Goal: Task Accomplishment & Management: Use online tool/utility

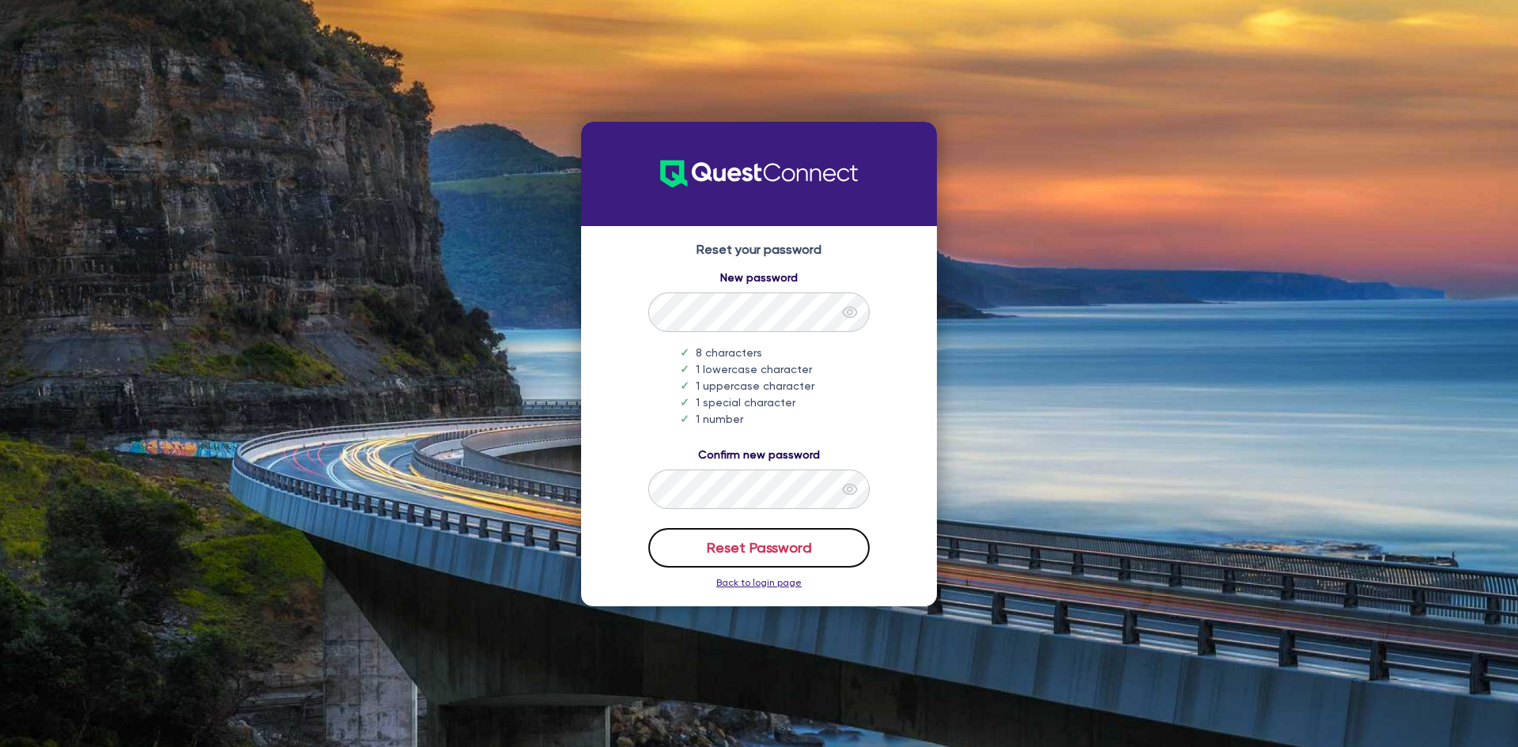
drag, startPoint x: 797, startPoint y: 544, endPoint x: 828, endPoint y: 535, distance: 31.3
click at [801, 540] on button "Reset Password" at bounding box center [758, 548] width 221 height 40
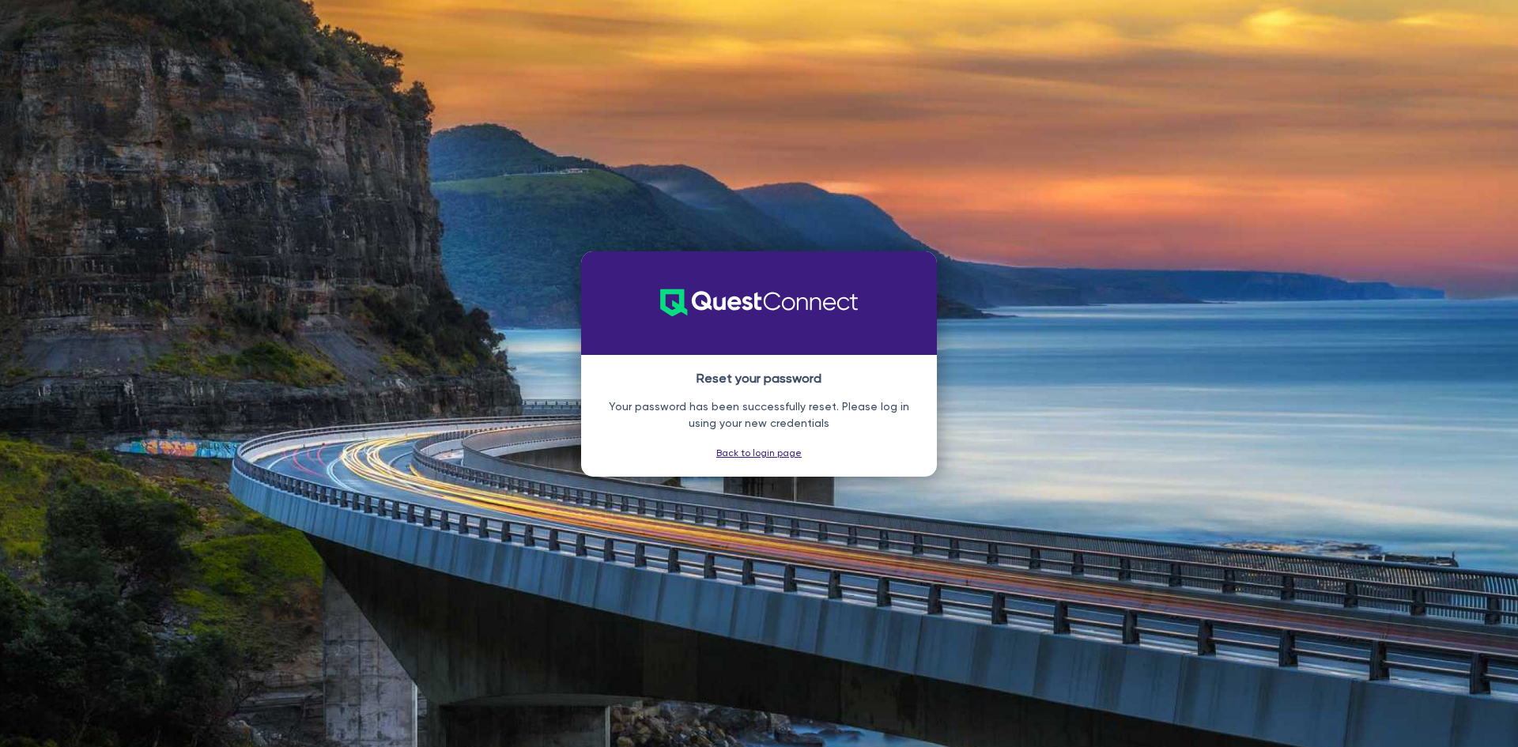
click at [771, 449] on link "Back to login page" at bounding box center [758, 452] width 85 height 11
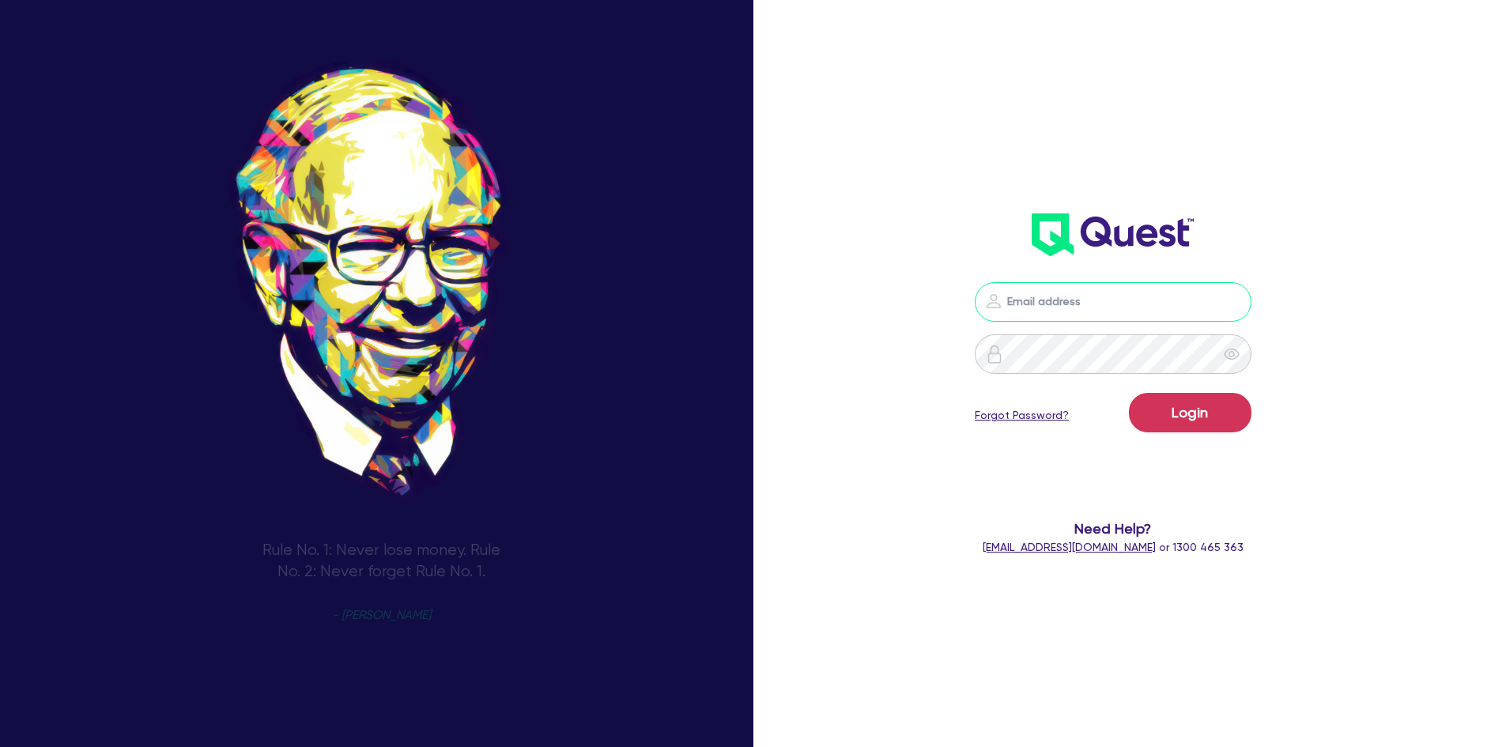
click at [1039, 291] on input "email" at bounding box center [1113, 302] width 277 height 40
type input "[PERSON_NAME][EMAIL_ADDRESS][DOMAIN_NAME]"
click at [1180, 413] on button "Login" at bounding box center [1190, 413] width 123 height 40
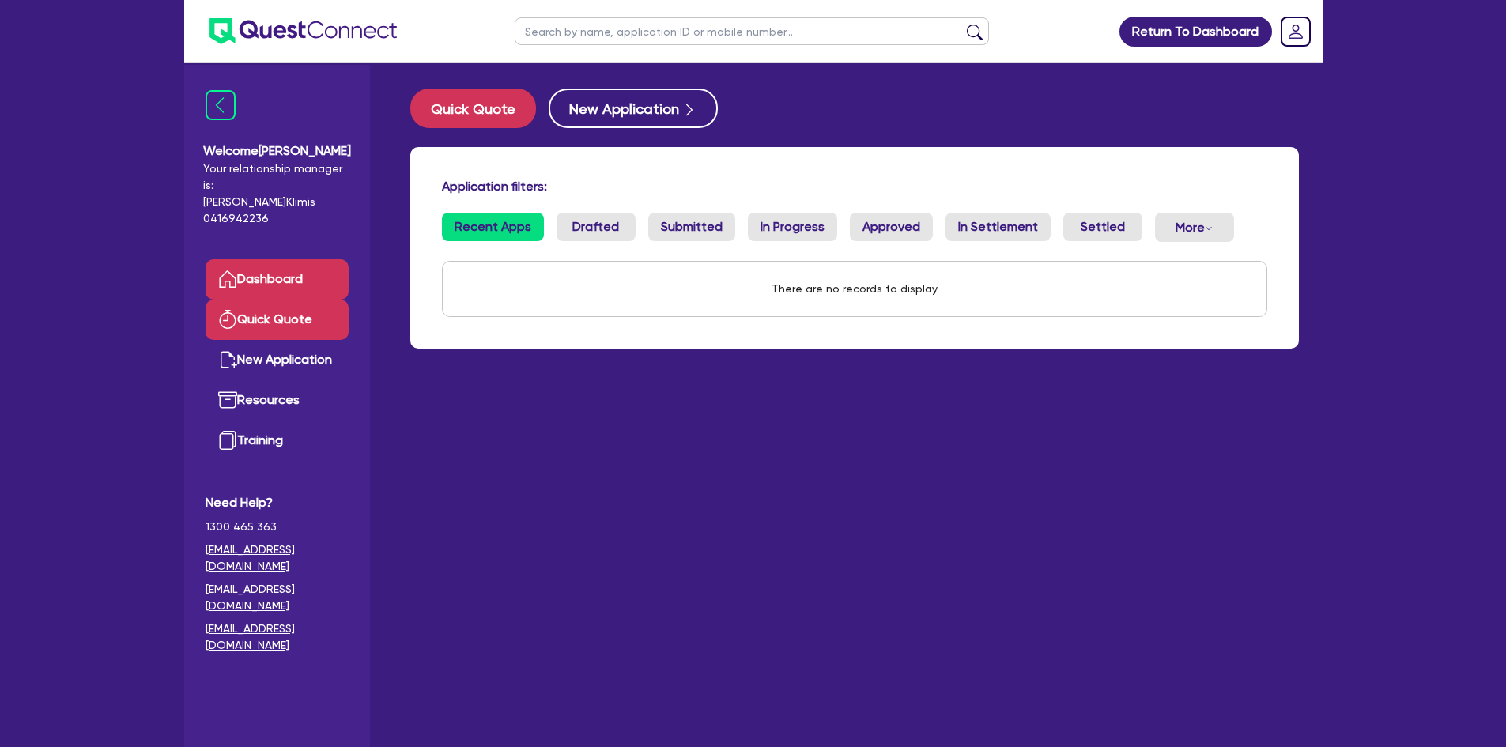
click at [275, 303] on link "Quick Quote" at bounding box center [276, 320] width 143 height 40
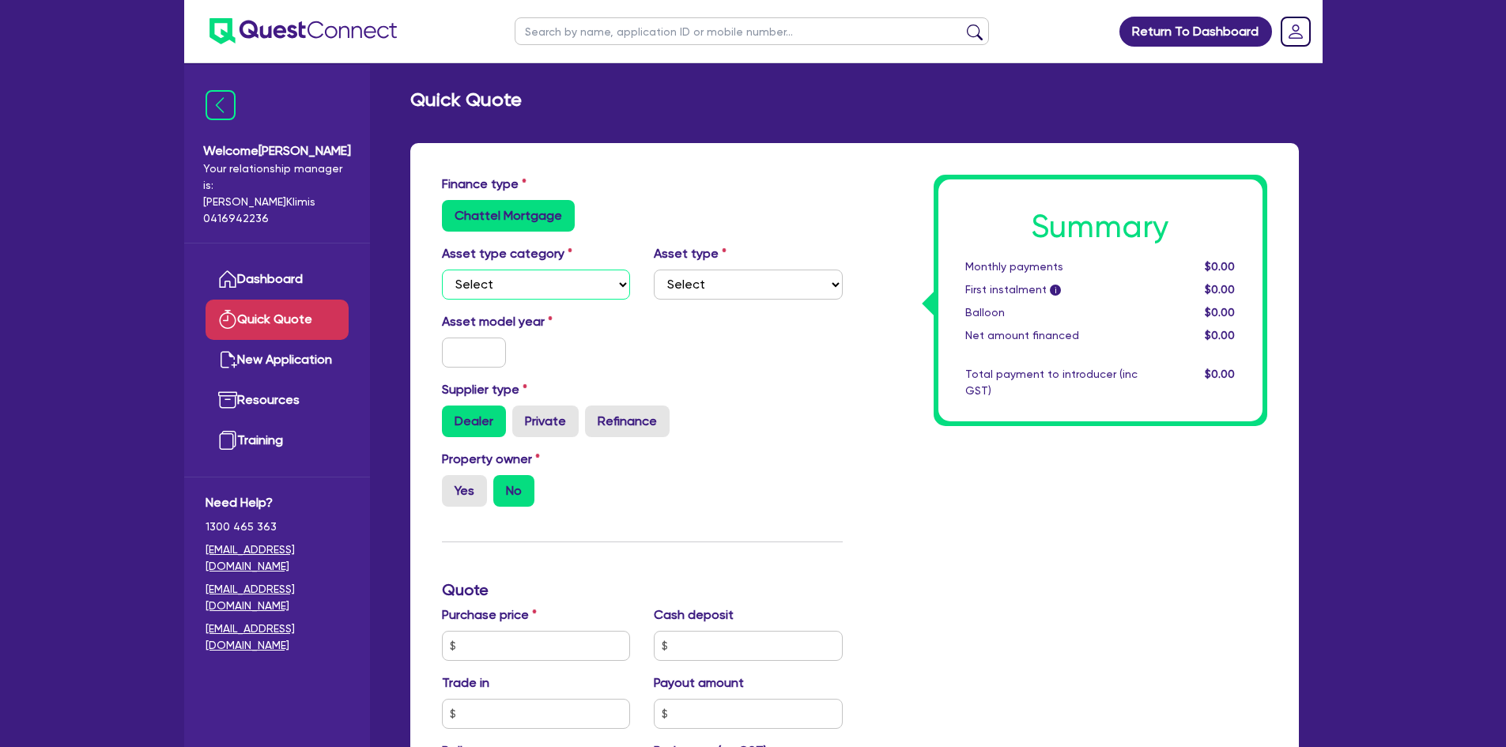
click at [583, 285] on select "Select Cars and light trucks Primary assets Secondary assets Tertiary assets" at bounding box center [536, 285] width 189 height 30
select select "CARS_AND_LIGHT_TRUCKS"
click at [442, 270] on select "Select Cars and light trucks Primary assets Secondary assets Tertiary assets" at bounding box center [536, 285] width 189 height 30
click at [767, 297] on select "Select Passenger vehicles Vans and utes Light trucks up to 4.5 tonne" at bounding box center [748, 285] width 189 height 30
select select "PASSENGER_VEHICLES"
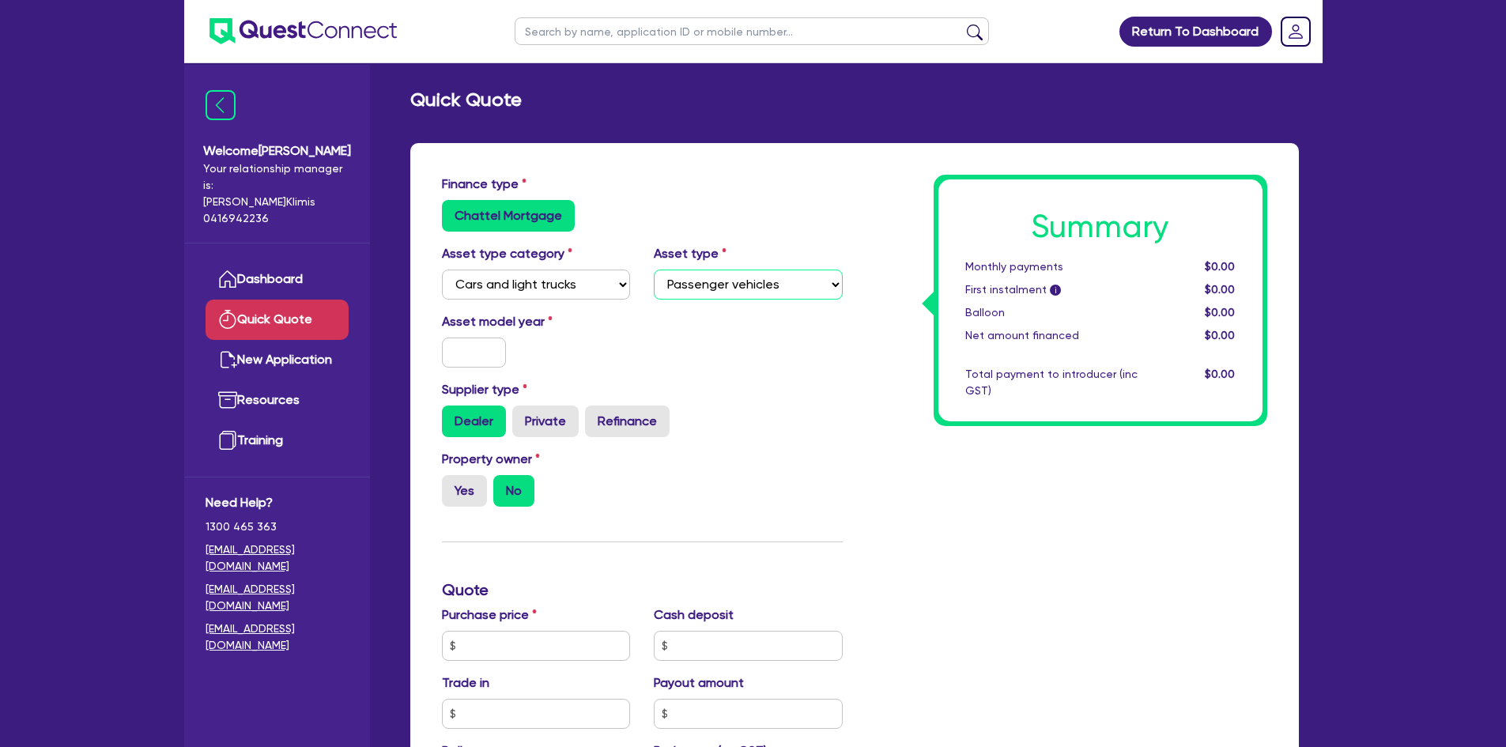
click at [654, 270] on select "Select Passenger vehicles Vans and utes Light trucks up to 4.5 tonne" at bounding box center [748, 285] width 189 height 30
click at [468, 358] on input "text" at bounding box center [474, 352] width 65 height 30
click at [463, 358] on input "text" at bounding box center [474, 352] width 65 height 30
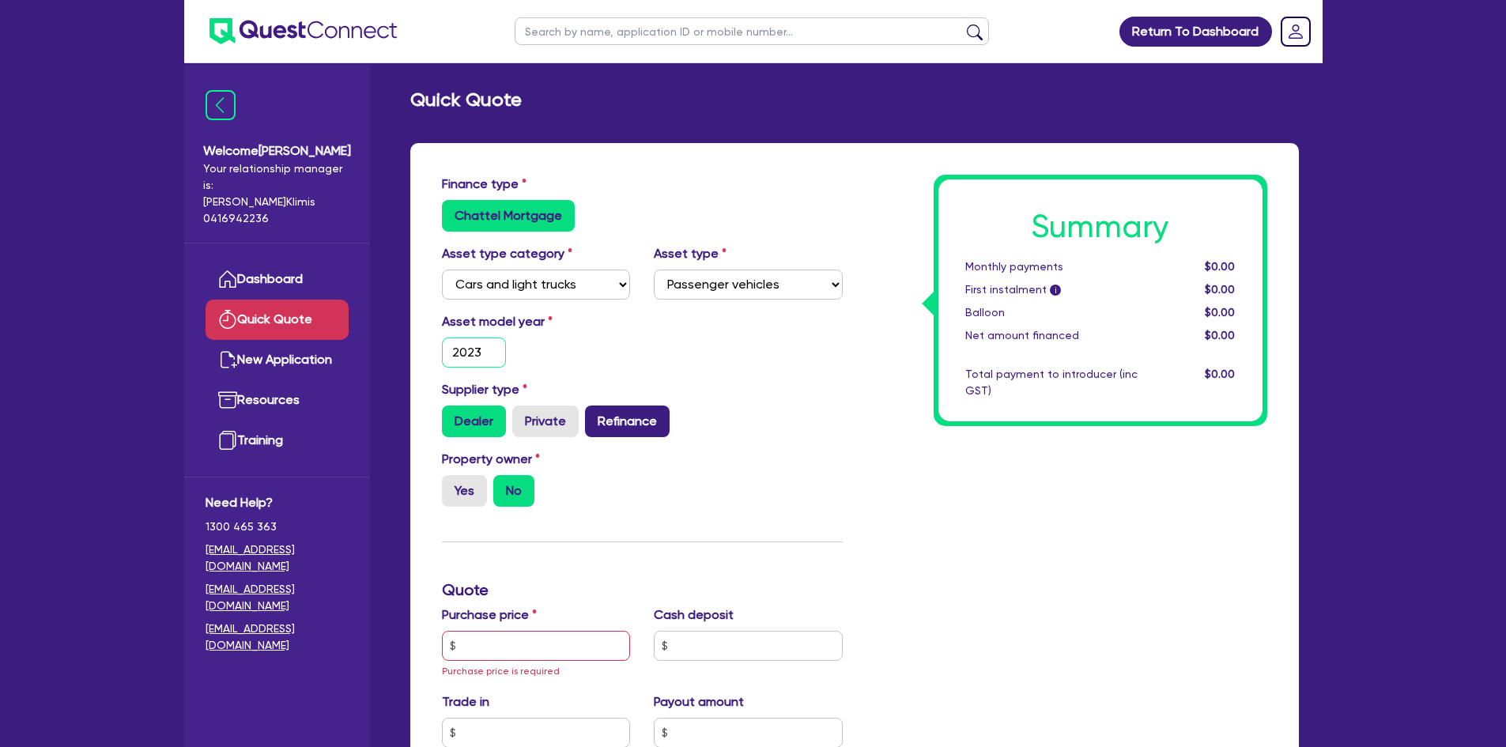
type input "2023"
drag, startPoint x: 622, startPoint y: 422, endPoint x: 640, endPoint y: 436, distance: 22.6
click at [620, 425] on label "Refinance" at bounding box center [627, 421] width 85 height 32
click at [452, 488] on label "Yes" at bounding box center [464, 491] width 45 height 32
click at [452, 485] on input "Yes" at bounding box center [447, 480] width 10 height 10
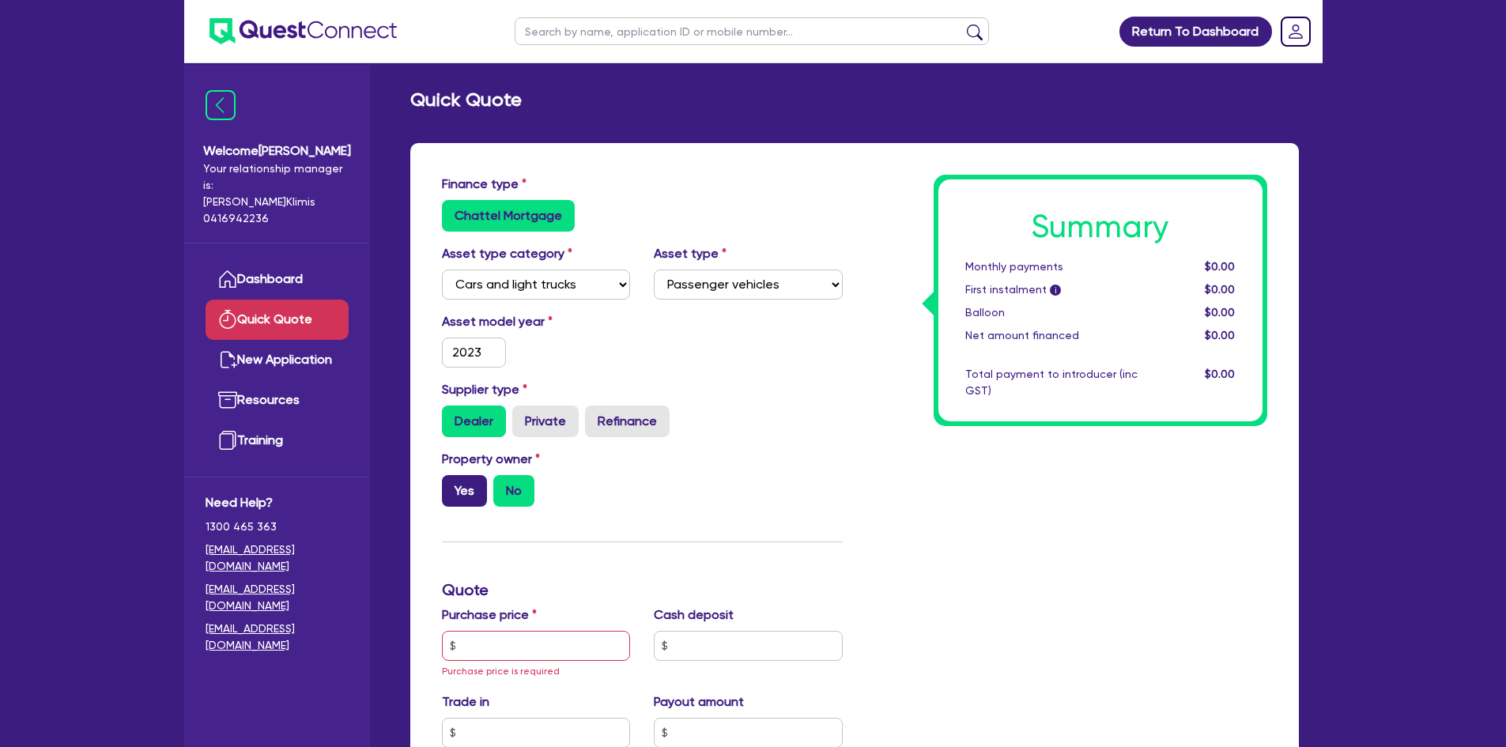
radio input "true"
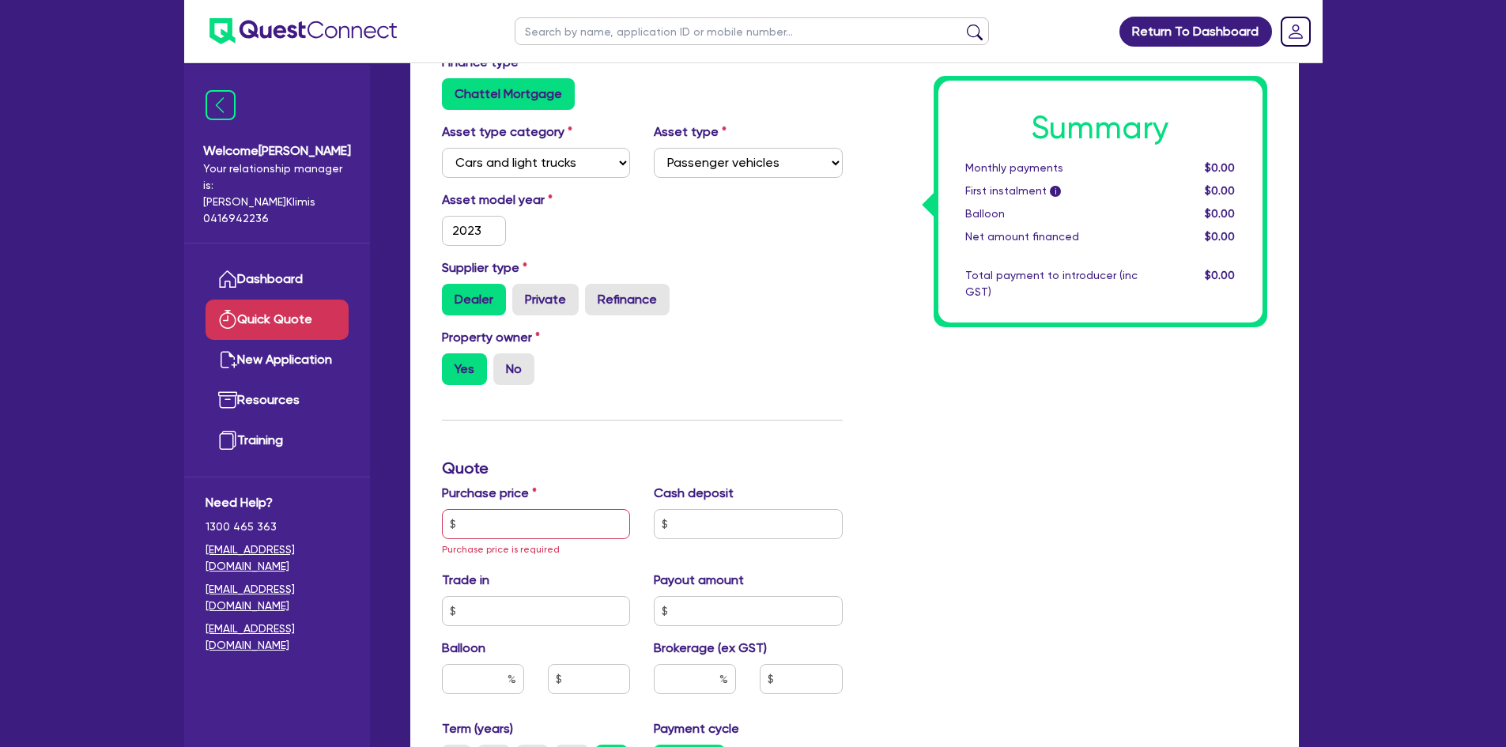
scroll to position [237, 0]
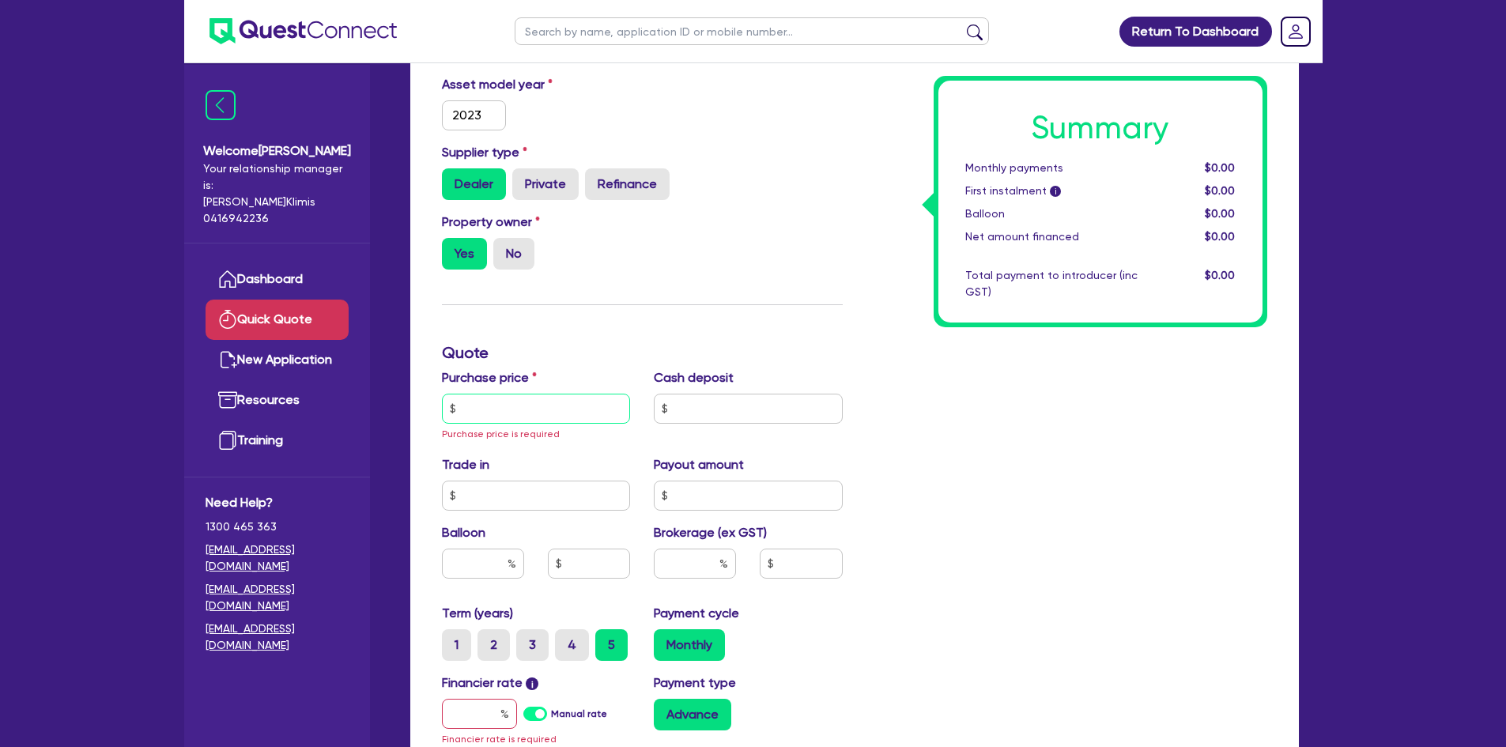
click at [511, 406] on input "text" at bounding box center [536, 409] width 189 height 30
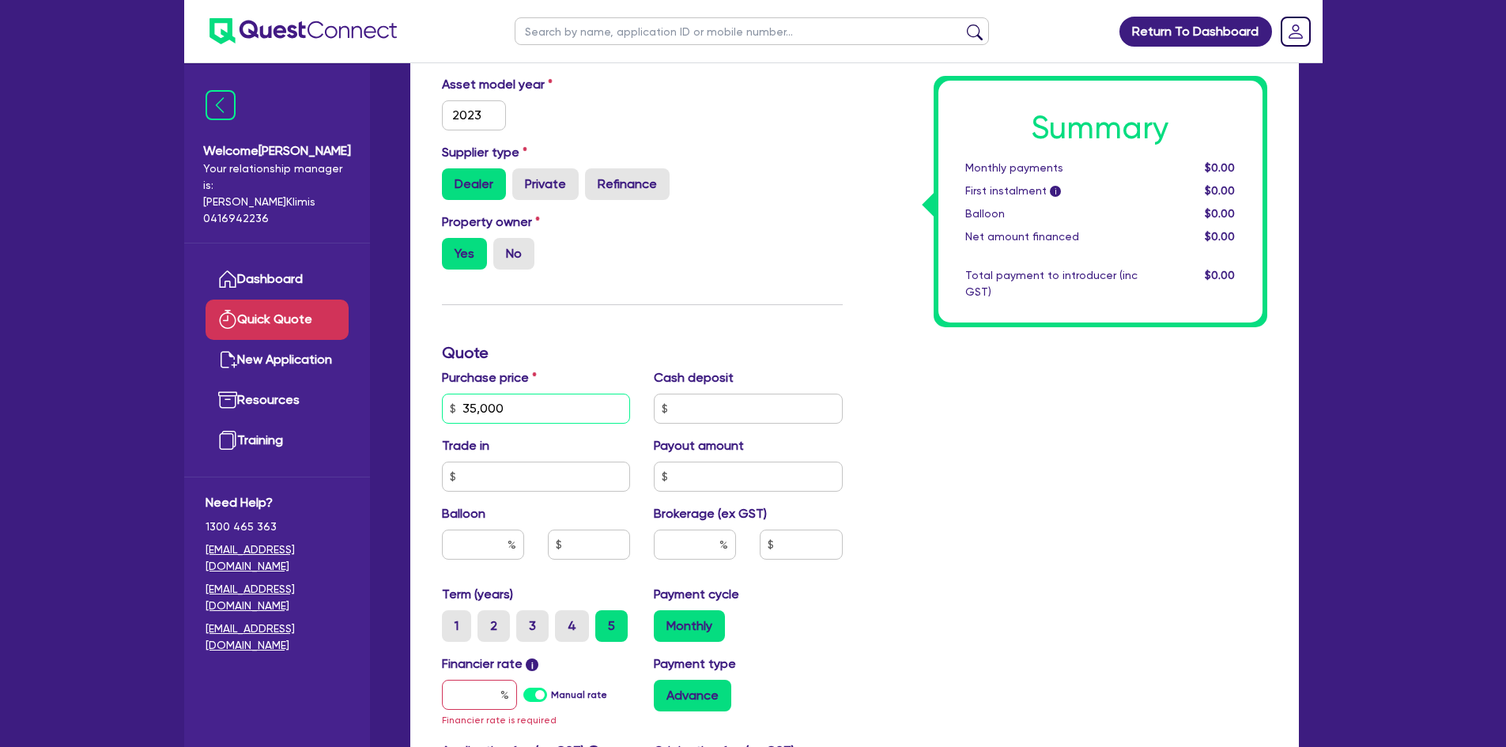
type input "35,000"
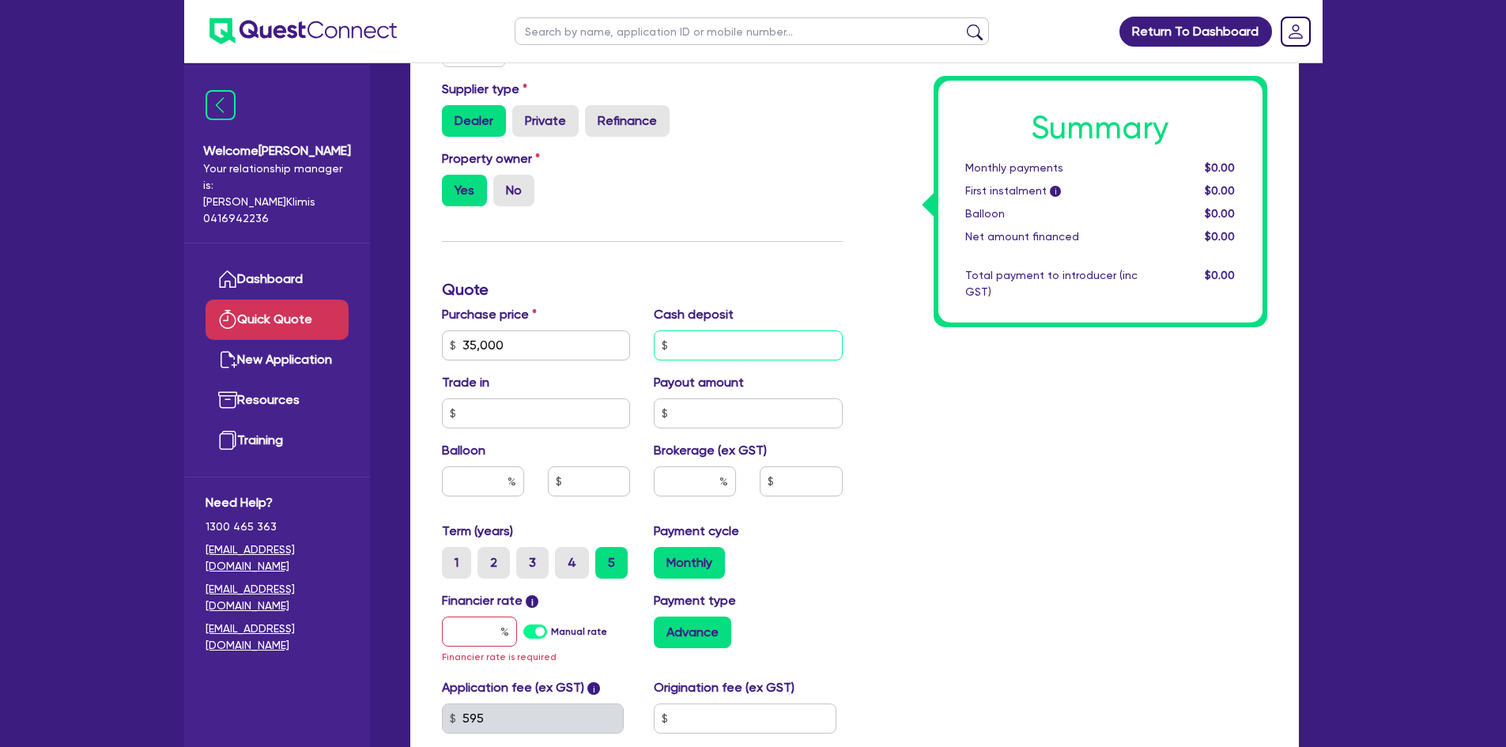
scroll to position [395, 0]
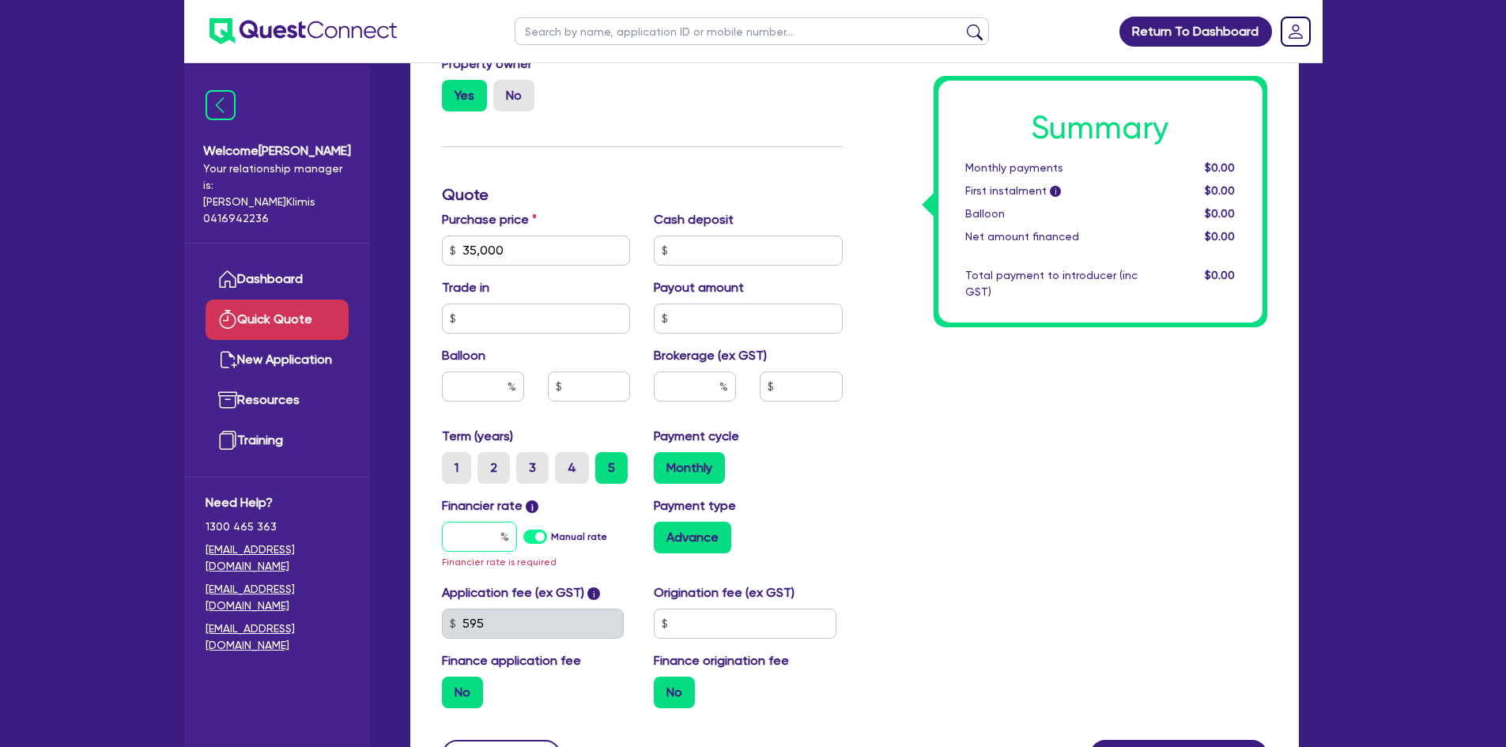
click at [484, 537] on input "text" at bounding box center [479, 537] width 75 height 30
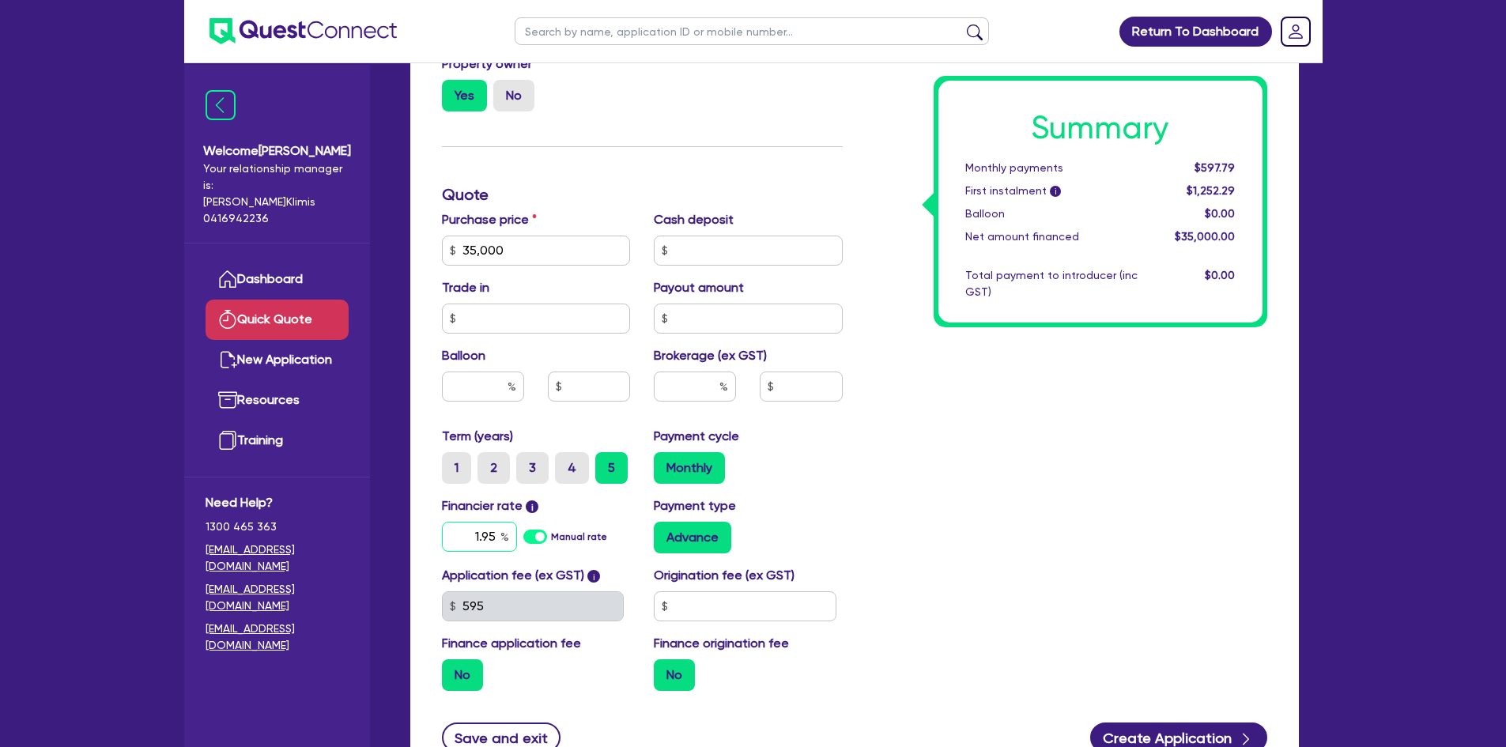
drag, startPoint x: 474, startPoint y: 542, endPoint x: 495, endPoint y: 534, distance: 22.0
click at [478, 540] on input "1.95" at bounding box center [479, 537] width 75 height 30
type input "17.95"
click at [823, 527] on div "Advance" at bounding box center [748, 538] width 189 height 32
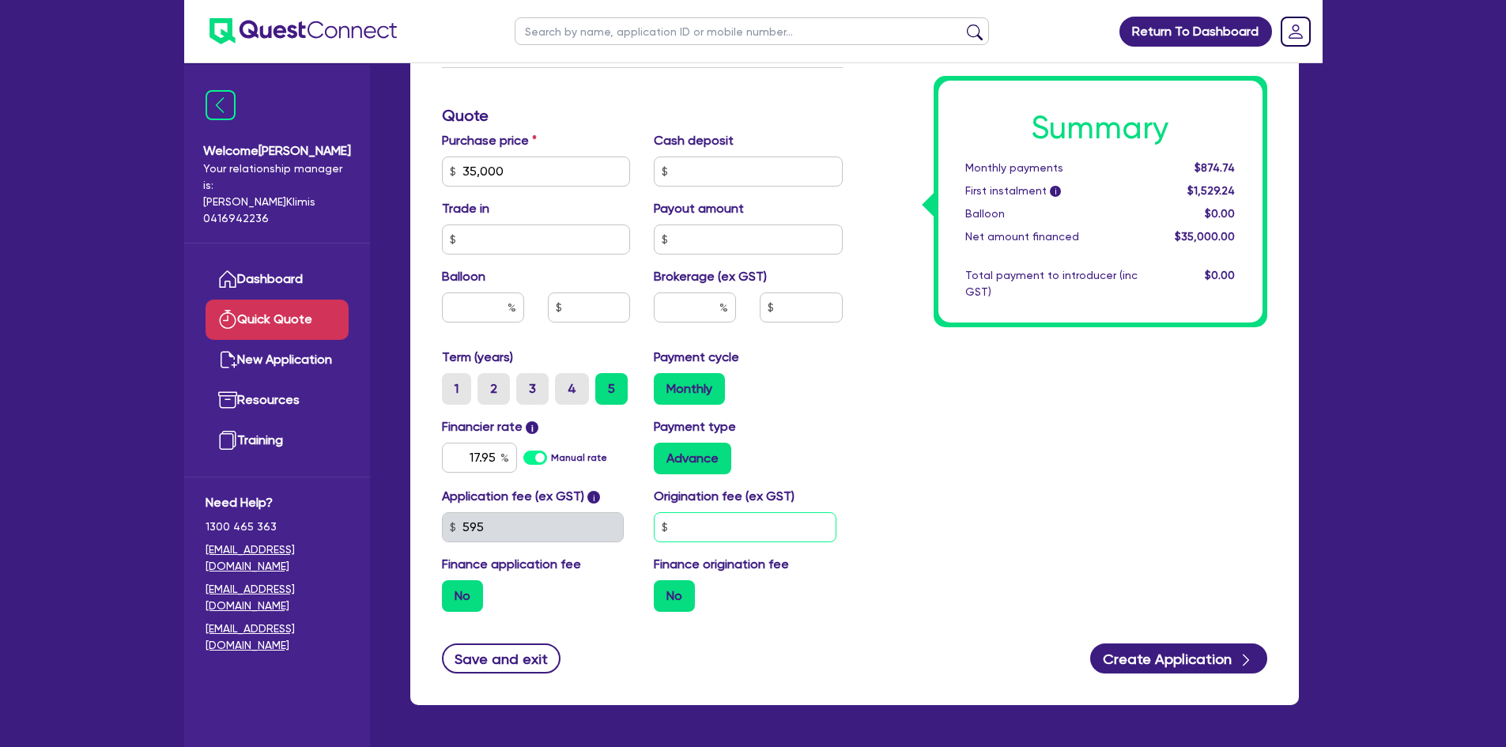
click at [712, 524] on input "text" at bounding box center [745, 527] width 183 height 30
type input "2,000"
click at [673, 596] on label "No" at bounding box center [674, 596] width 41 height 32
click at [664, 590] on input "No" at bounding box center [659, 585] width 10 height 10
click at [672, 587] on label "No" at bounding box center [674, 596] width 41 height 32
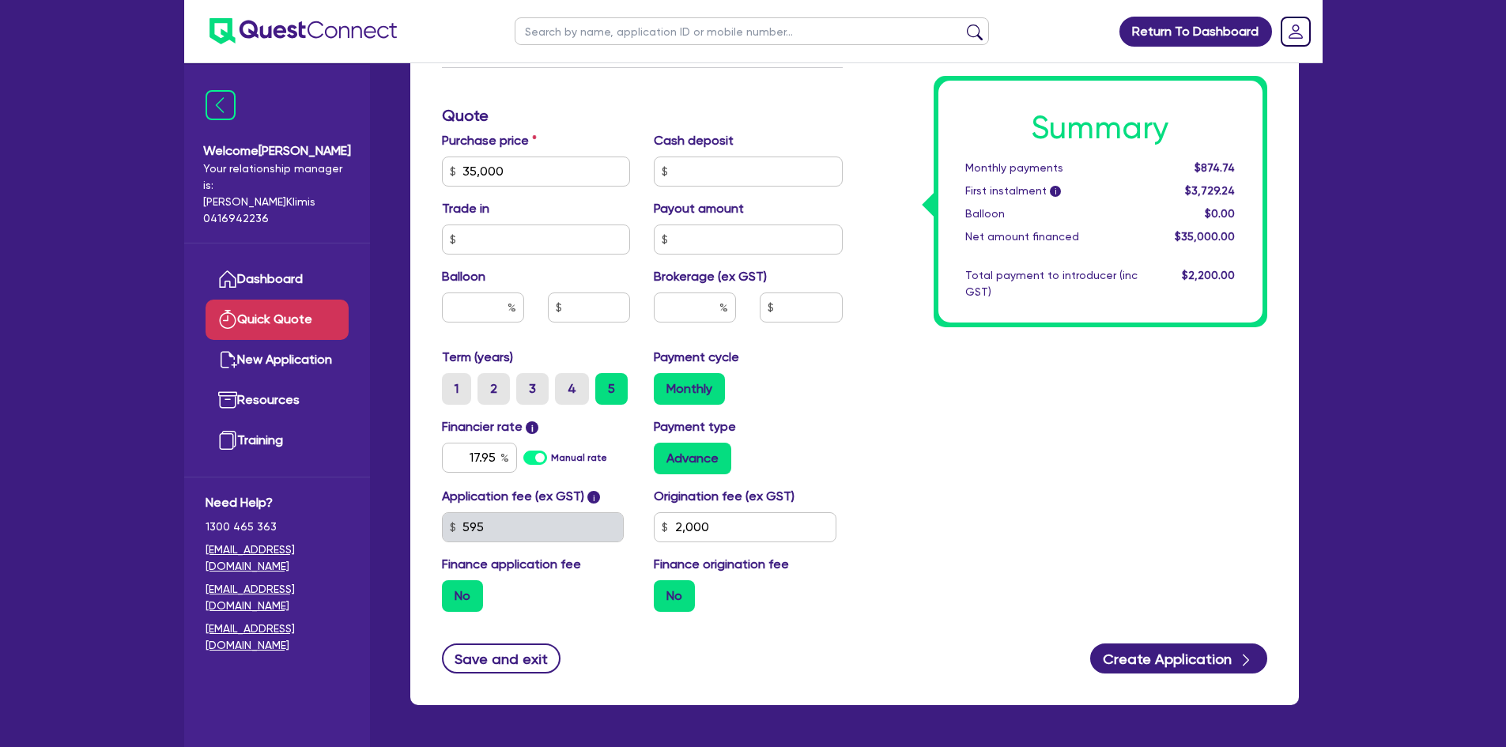
click at [664, 587] on input "No" at bounding box center [659, 585] width 10 height 10
click at [458, 589] on label "No" at bounding box center [462, 596] width 41 height 32
click at [452, 589] on input "No" at bounding box center [447, 585] width 10 height 10
click at [466, 594] on label "No" at bounding box center [462, 596] width 41 height 32
click at [452, 590] on input "No" at bounding box center [447, 585] width 10 height 10
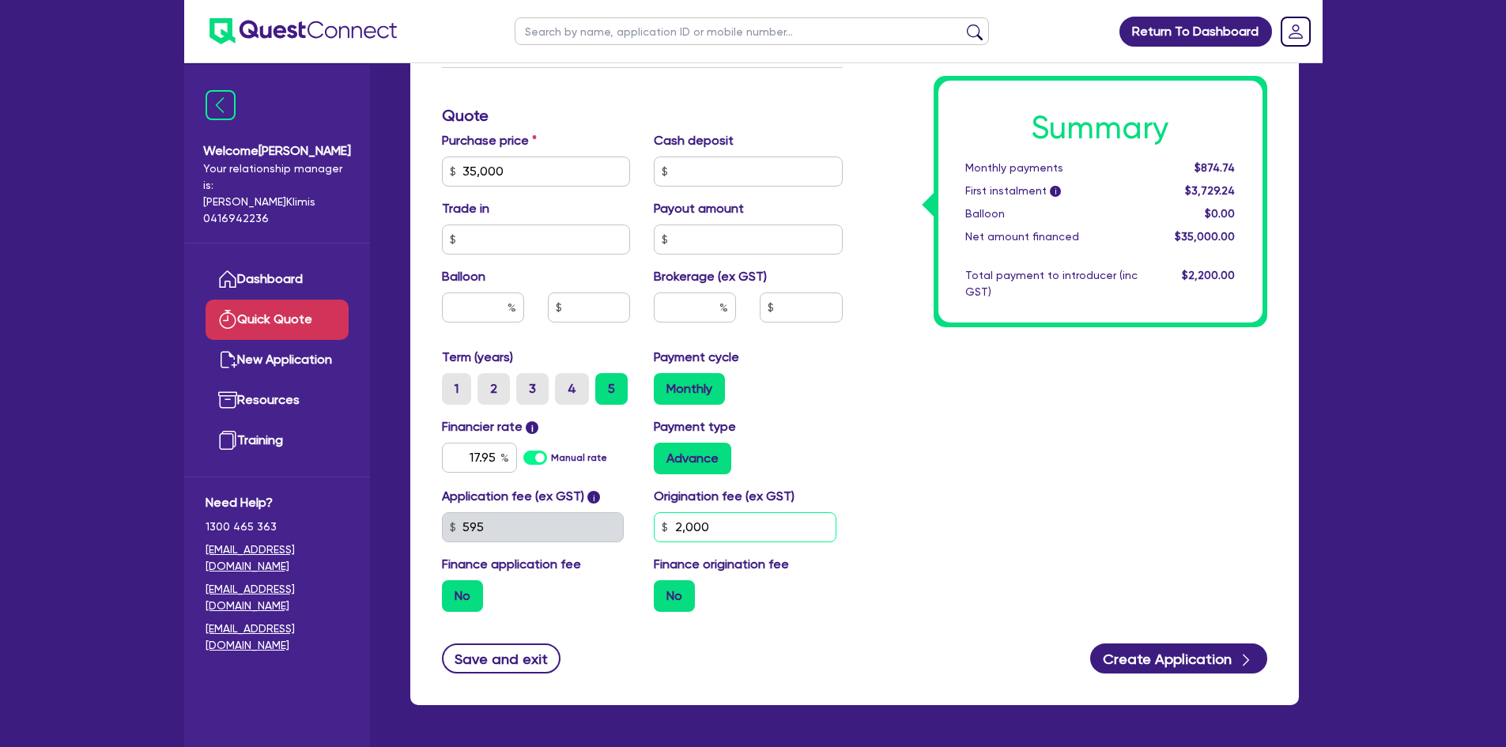
click at [762, 520] on input "2,000" at bounding box center [745, 527] width 183 height 30
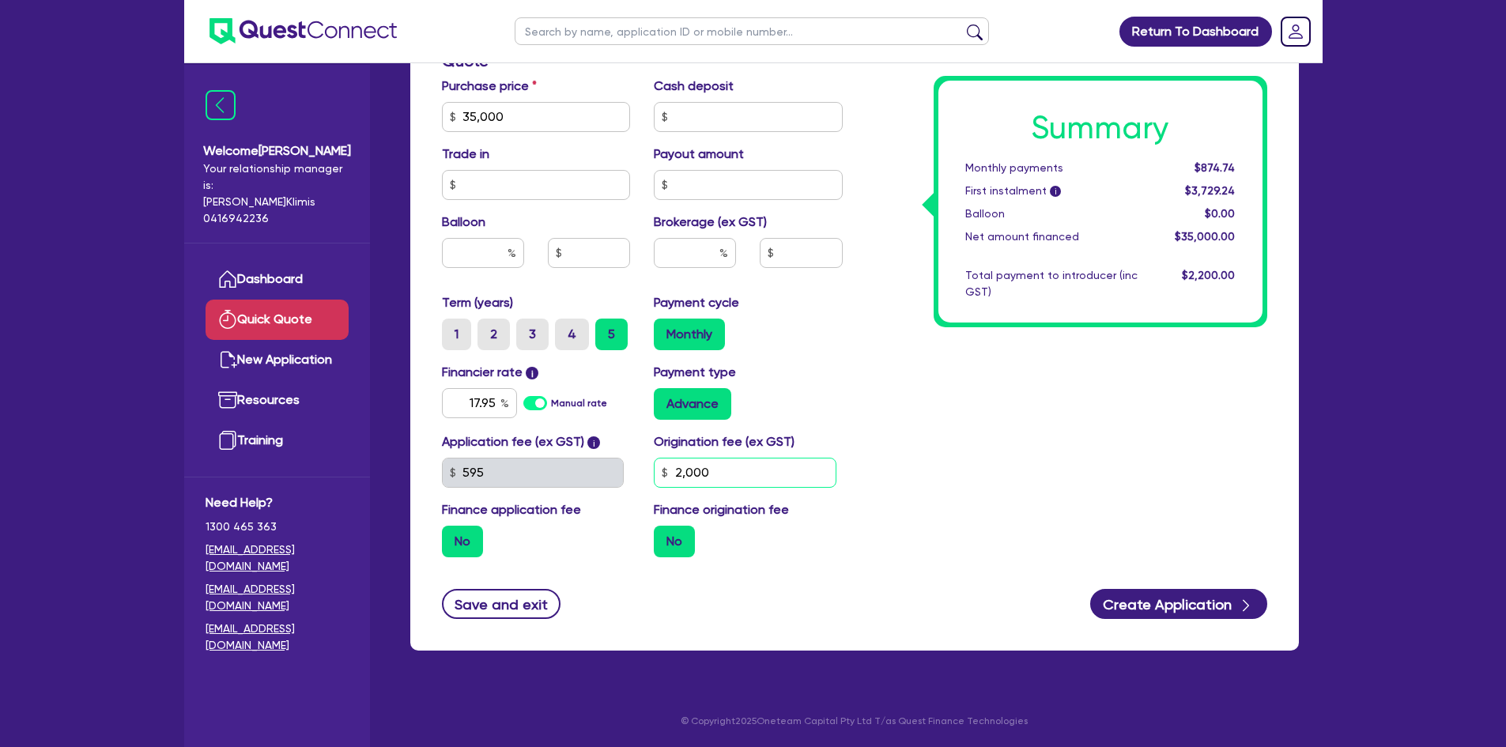
scroll to position [450, 0]
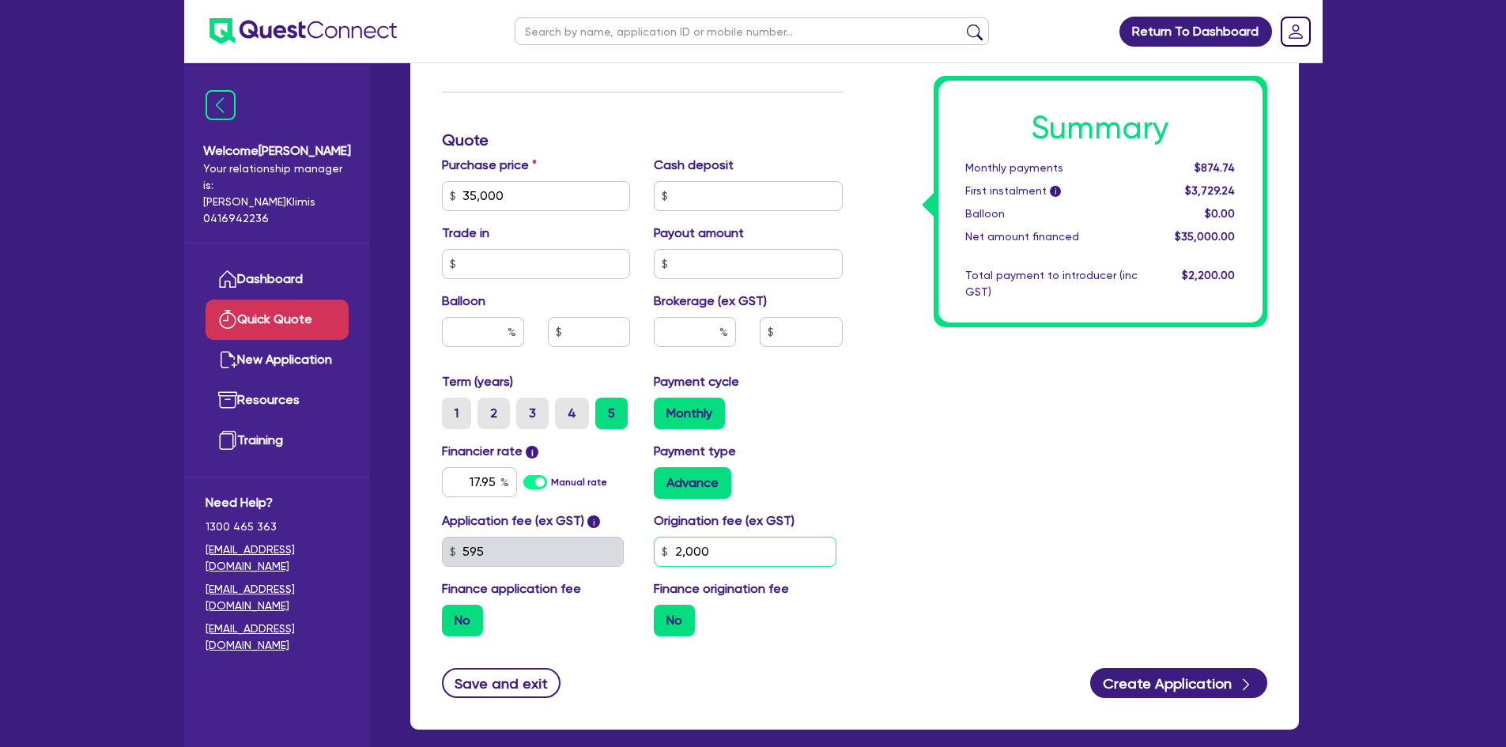
click at [606, 541] on div "Application fee (ex GST) i 595 Origination fee (ex GST) 2,000 Finance applicati…" at bounding box center [642, 580] width 424 height 138
drag, startPoint x: 680, startPoint y: 335, endPoint x: 693, endPoint y: 333, distance: 13.6
click at [680, 334] on input "text" at bounding box center [695, 332] width 82 height 30
type input "8"
type input "2,800"
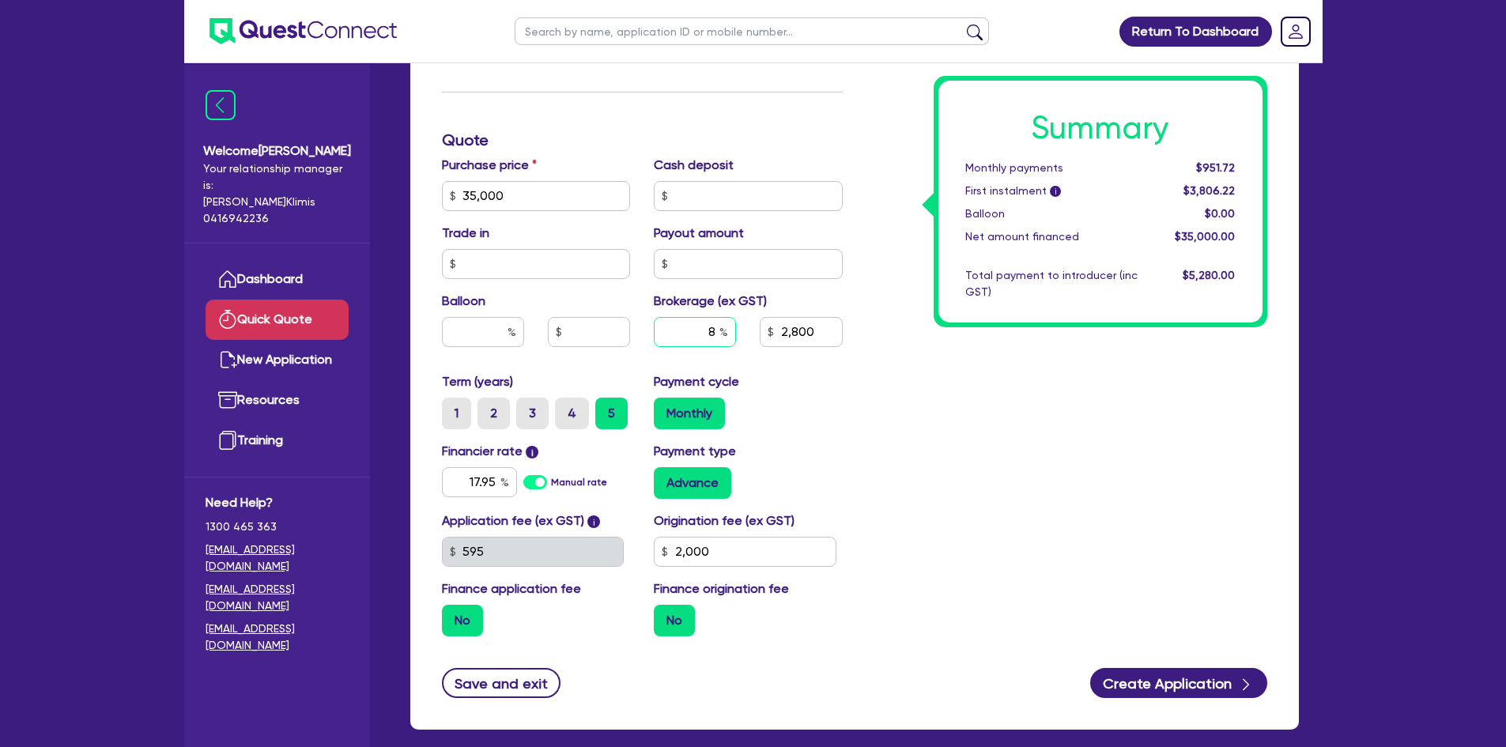
type input "8"
type input "2,800"
click at [826, 511] on div "Origination fee (ex GST) 2,000" at bounding box center [748, 538] width 213 height 55
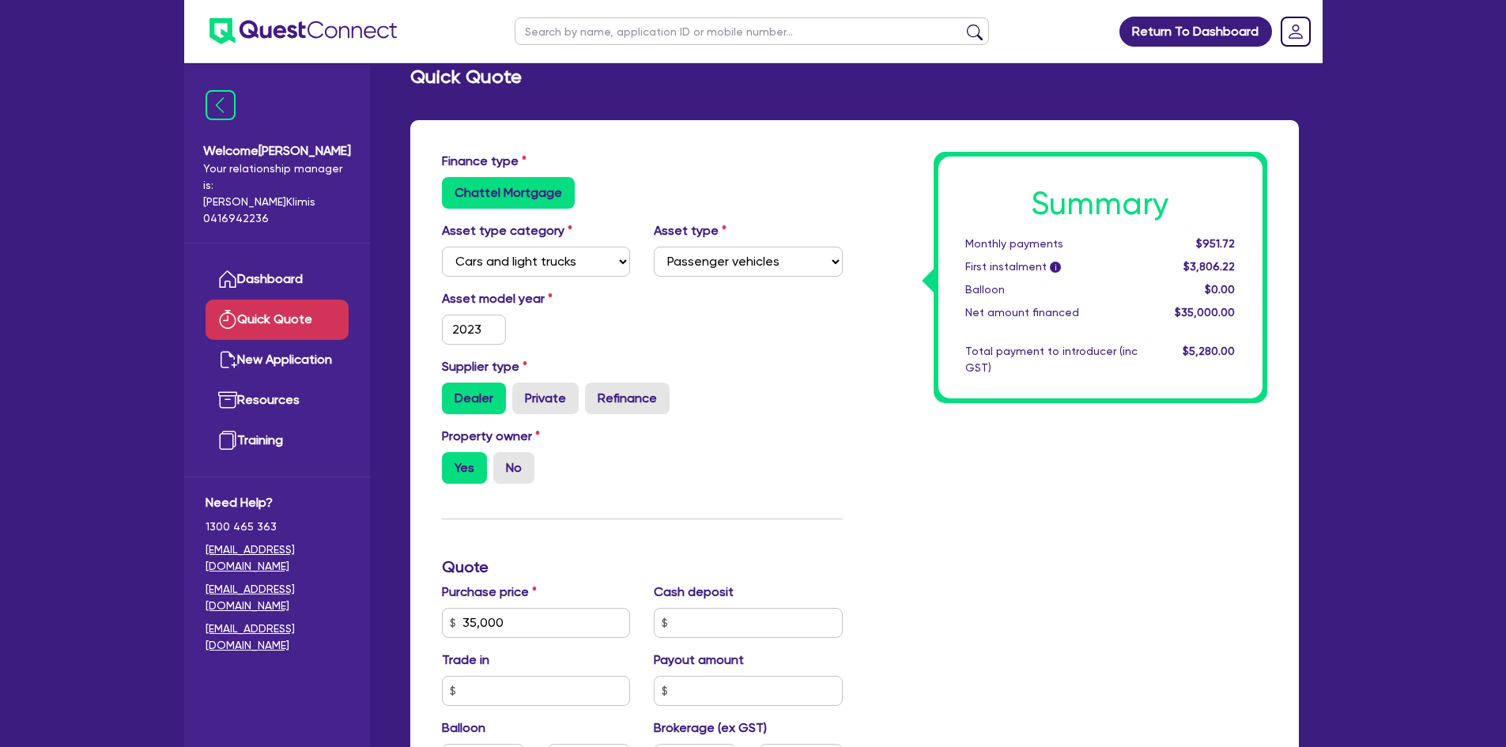
scroll to position [0, 0]
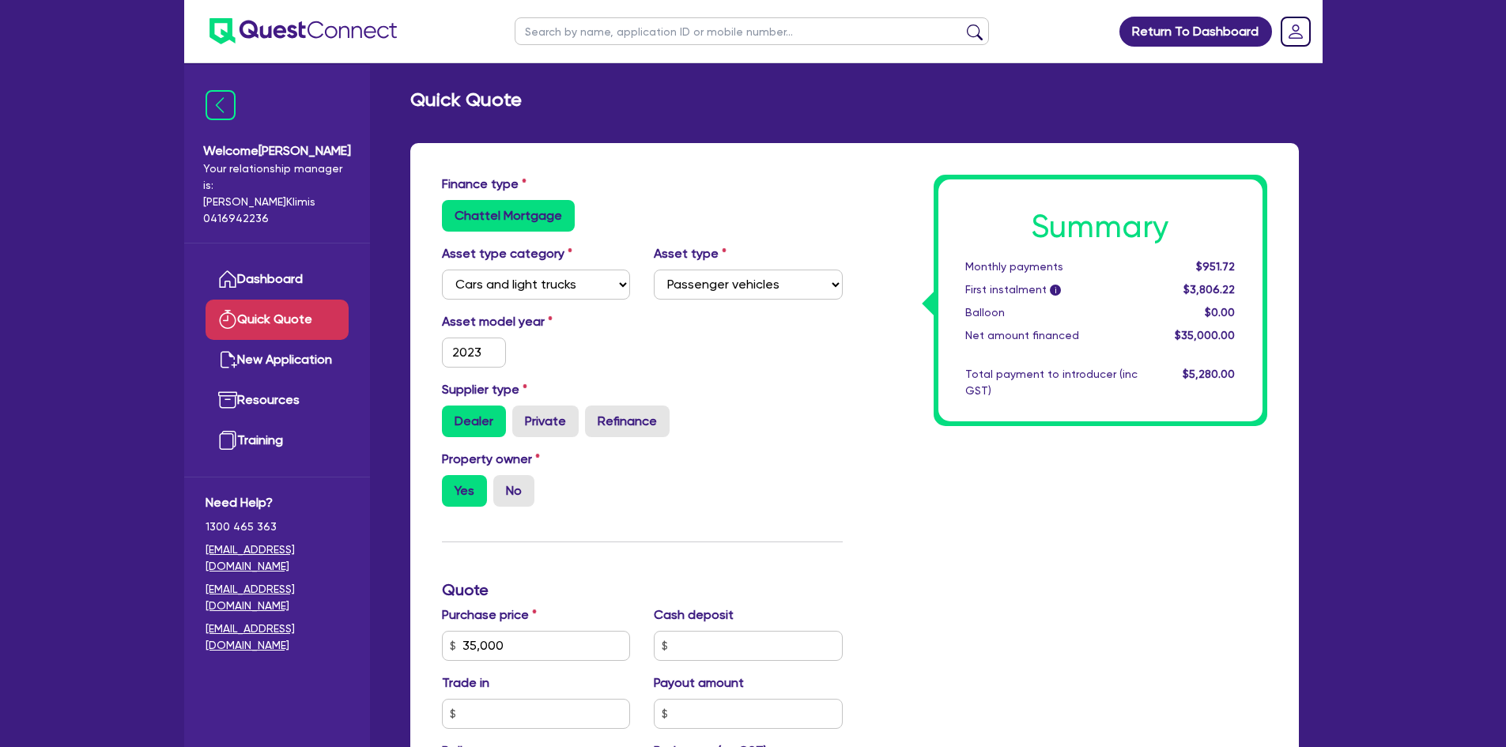
drag, startPoint x: 652, startPoint y: 410, endPoint x: 619, endPoint y: 442, distance: 45.8
click at [653, 408] on label "Refinance" at bounding box center [627, 421] width 85 height 32
click at [595, 408] on input "Refinance" at bounding box center [590, 410] width 10 height 10
radio input "true"
type input "2,800"
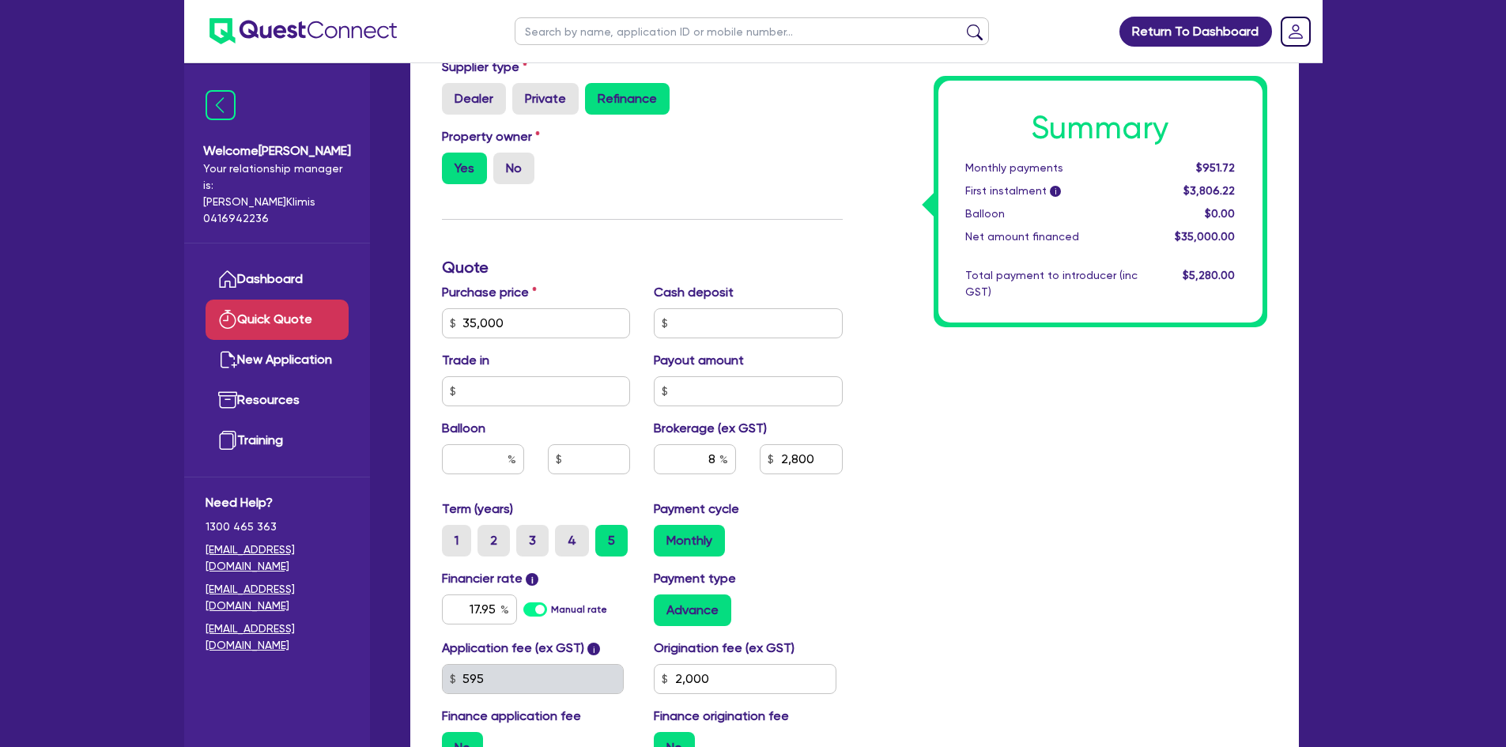
scroll to position [395, 0]
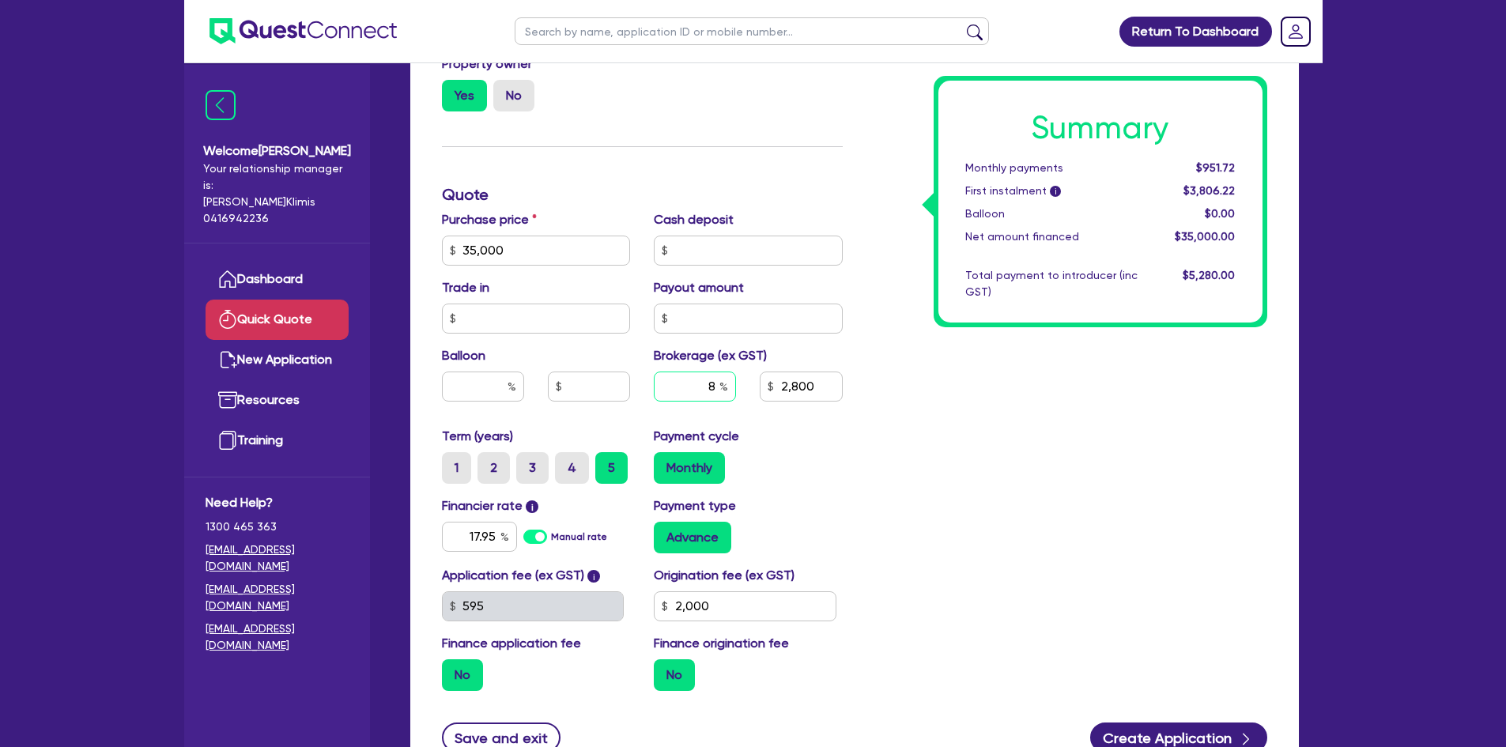
drag, startPoint x: 701, startPoint y: 385, endPoint x: 742, endPoint y: 390, distance: 41.4
click at [742, 390] on div "8" at bounding box center [695, 392] width 106 height 43
type input "13"
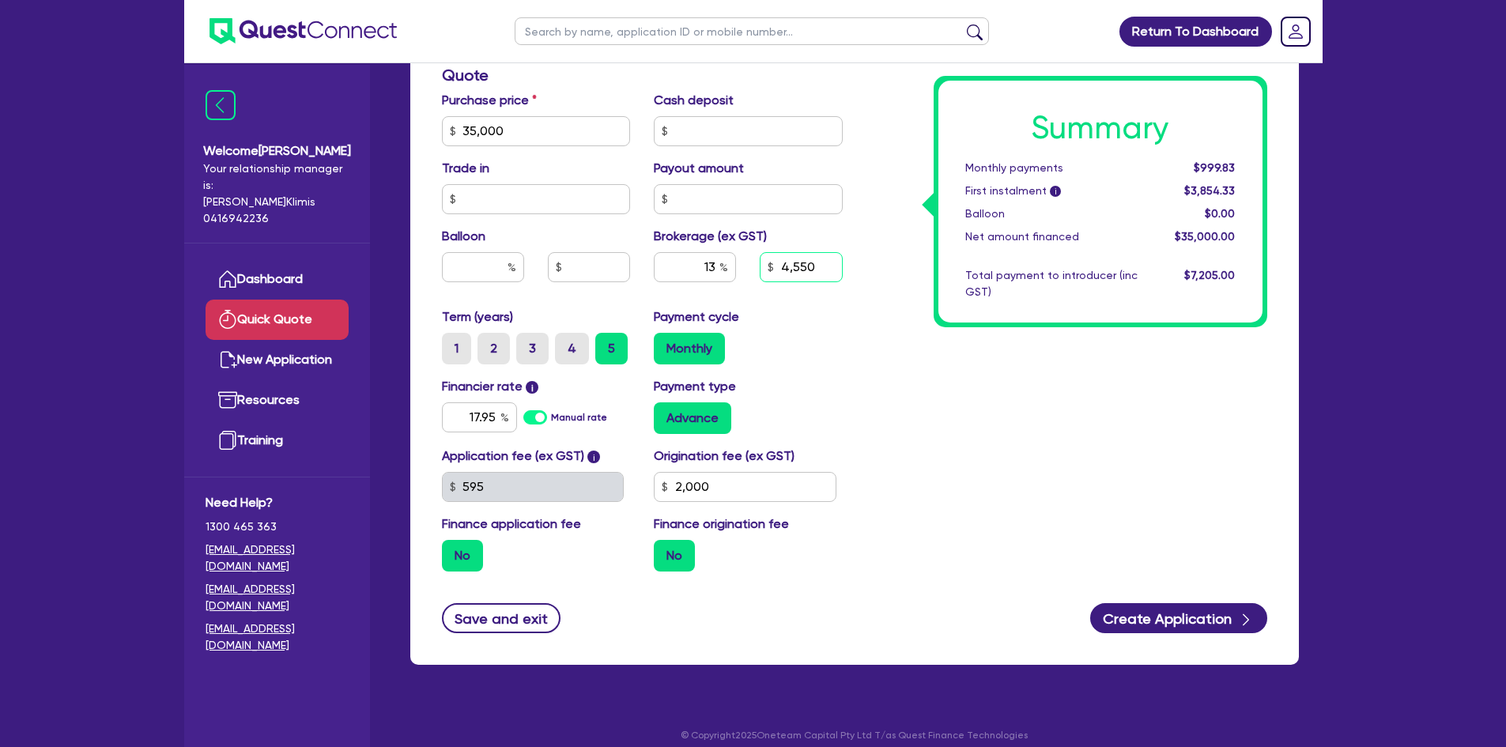
scroll to position [529, 0]
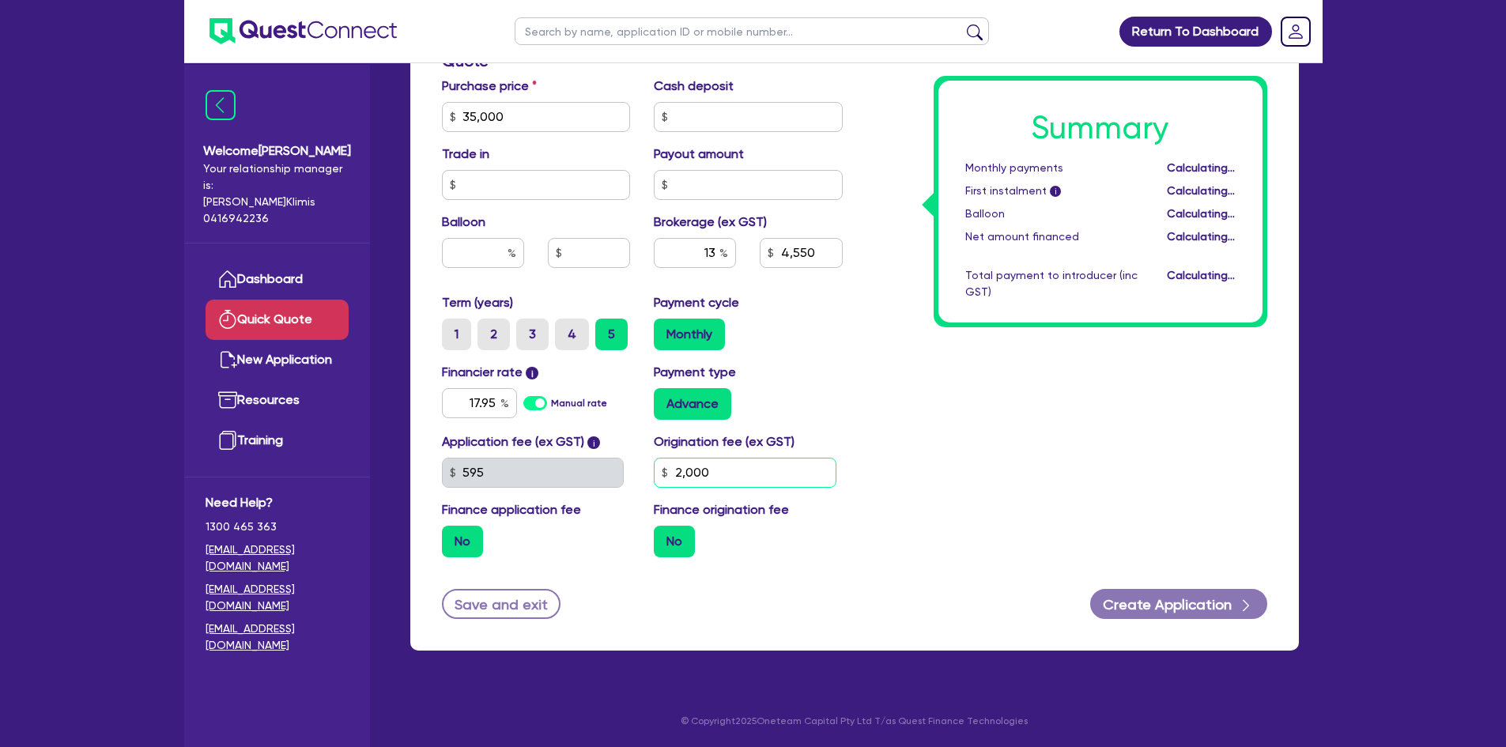
type input "4,550"
click at [619, 476] on div "Application fee (ex GST) i 595 Origination fee (ex GST) 2,000 Finance applicati…" at bounding box center [642, 501] width 424 height 138
type input "990"
click at [891, 477] on div "Summary Monthly payments Calculating... First instalment i Calculating... Ballo…" at bounding box center [1066, 108] width 424 height 924
type input "4,550"
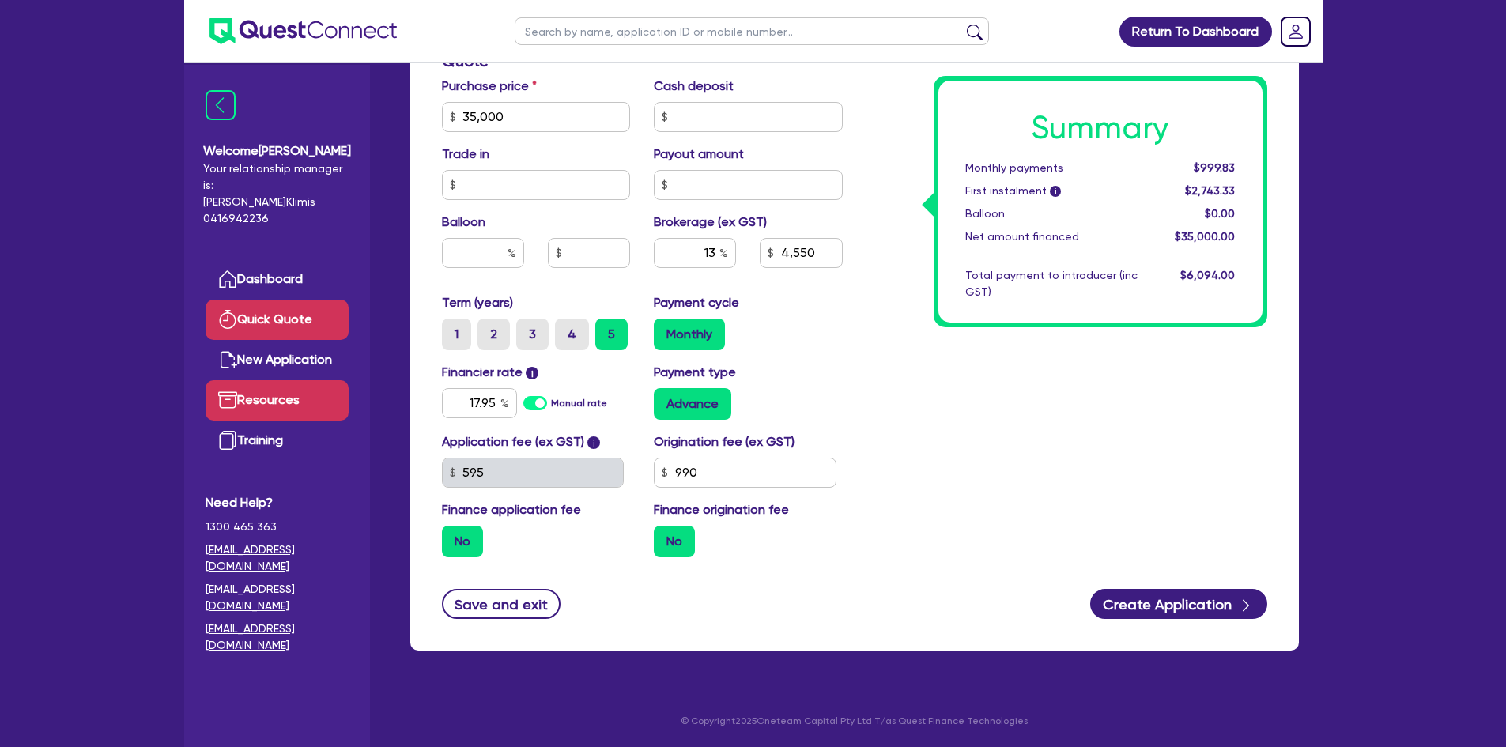
click at [272, 387] on link "Resources" at bounding box center [276, 400] width 143 height 40
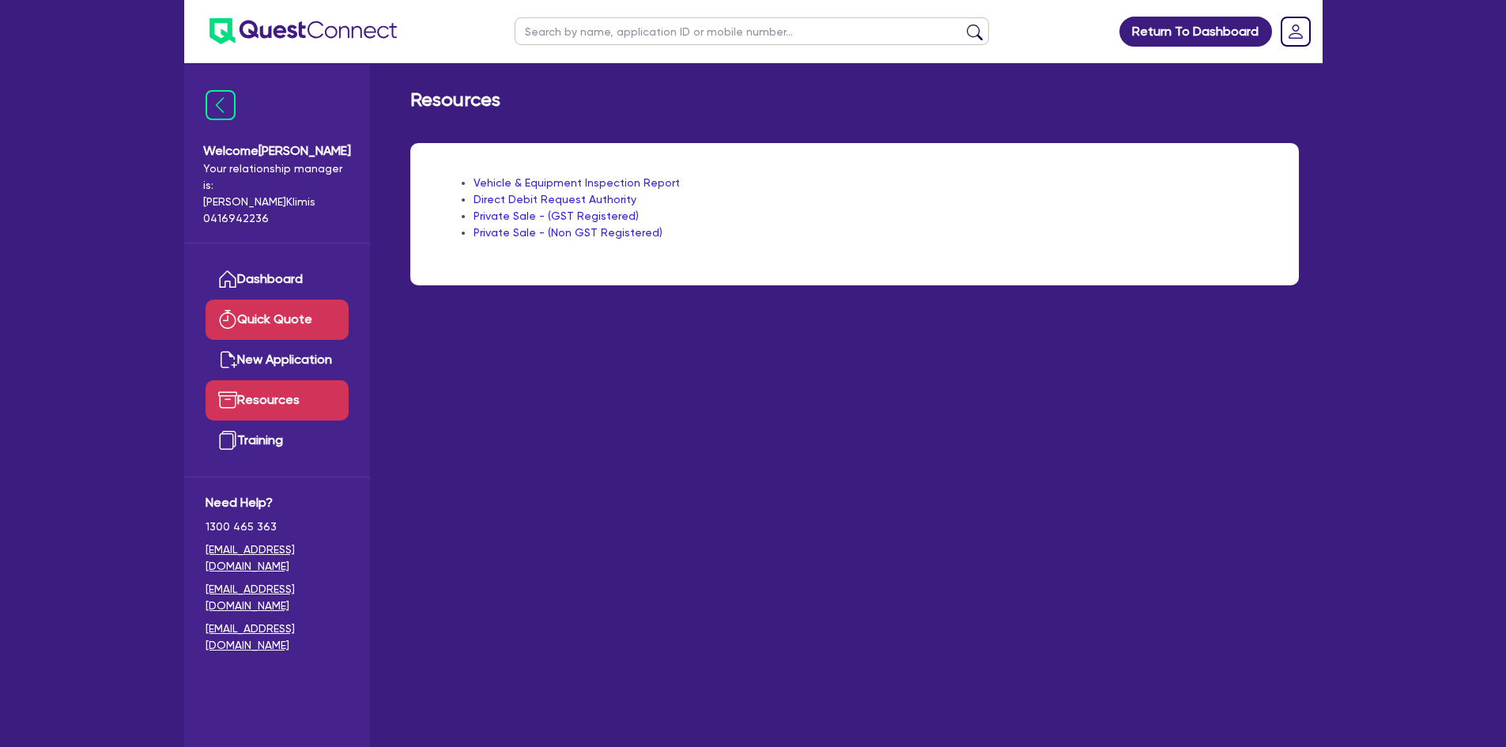
click at [270, 300] on link "Quick Quote" at bounding box center [276, 320] width 143 height 40
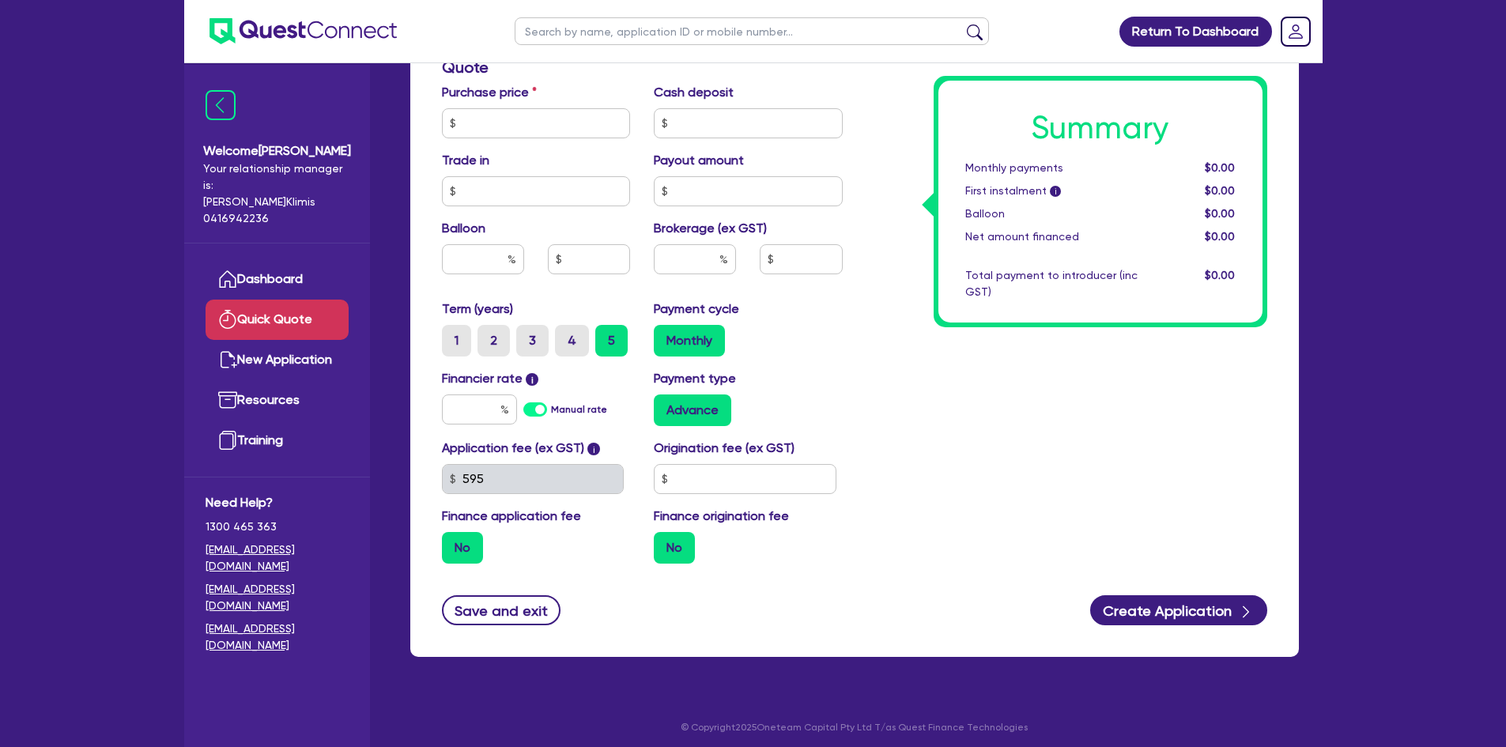
scroll to position [529, 0]
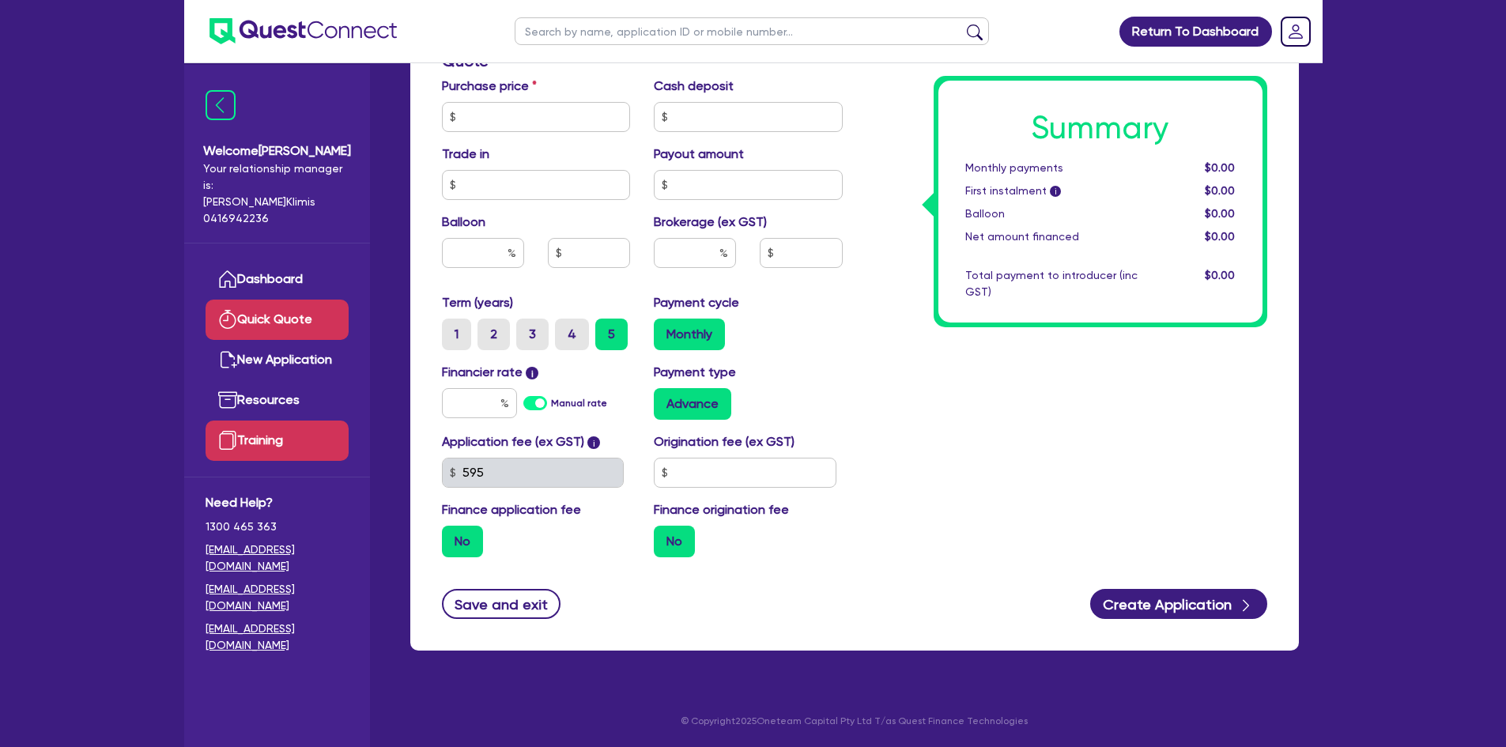
click at [250, 431] on link "Training" at bounding box center [276, 440] width 143 height 40
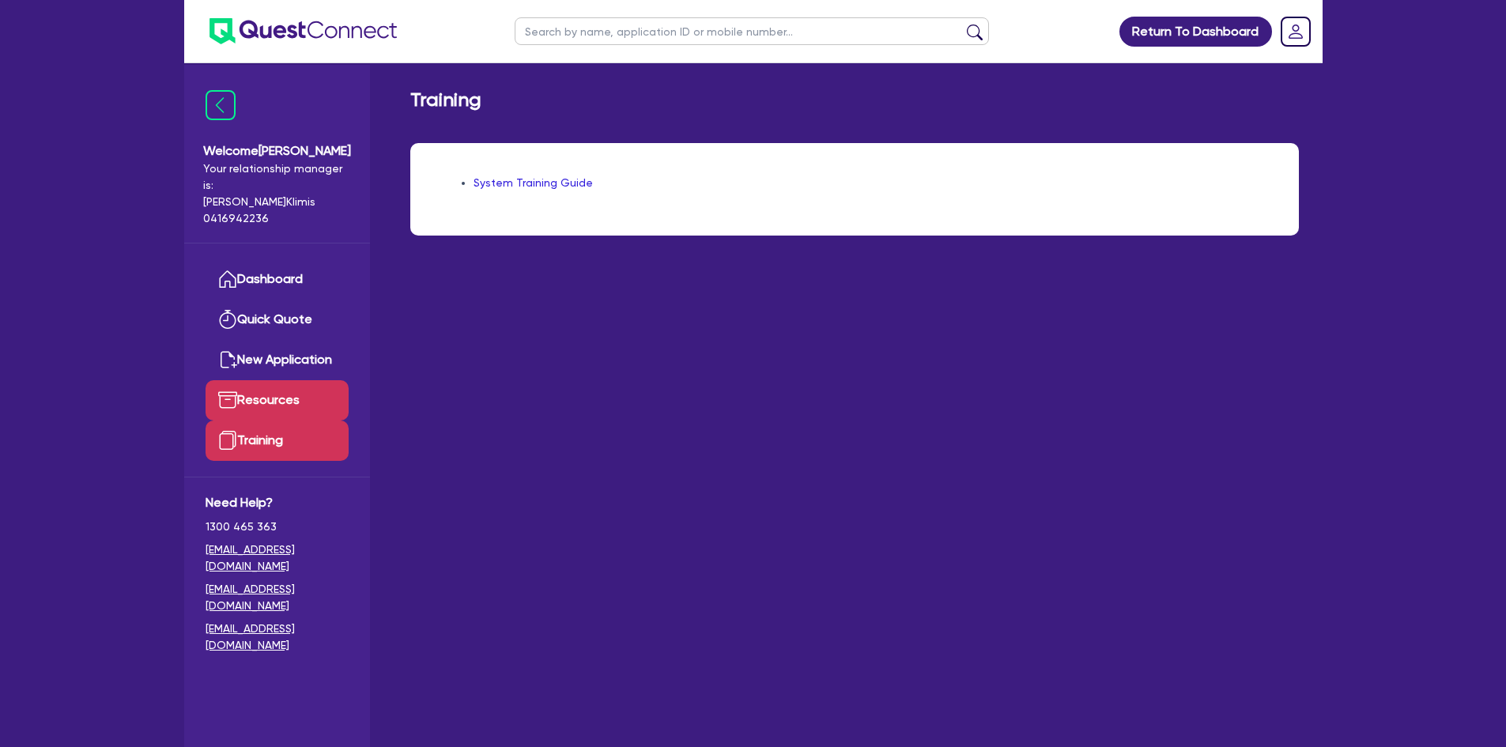
click at [265, 380] on link "Resources" at bounding box center [276, 400] width 143 height 40
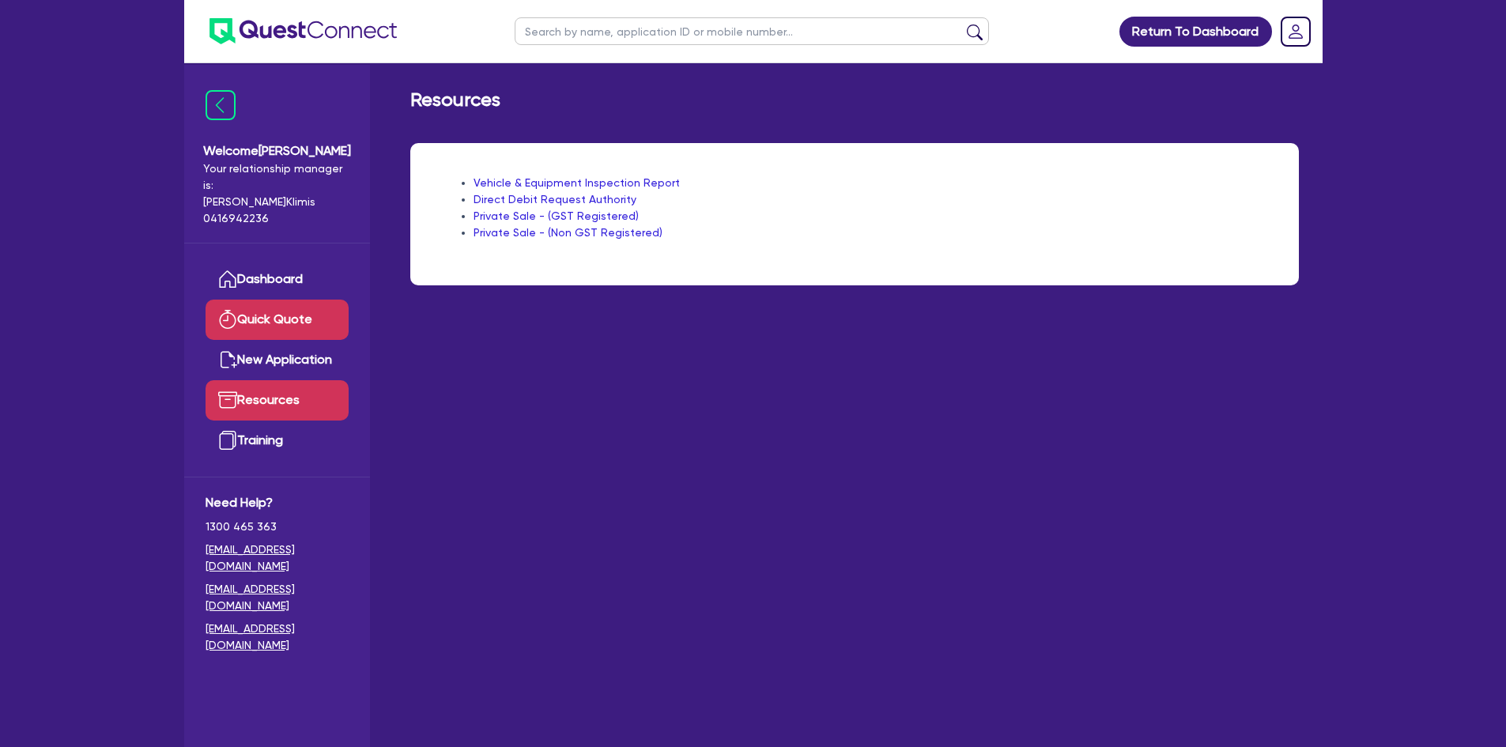
click at [265, 300] on link "Quick Quote" at bounding box center [276, 320] width 143 height 40
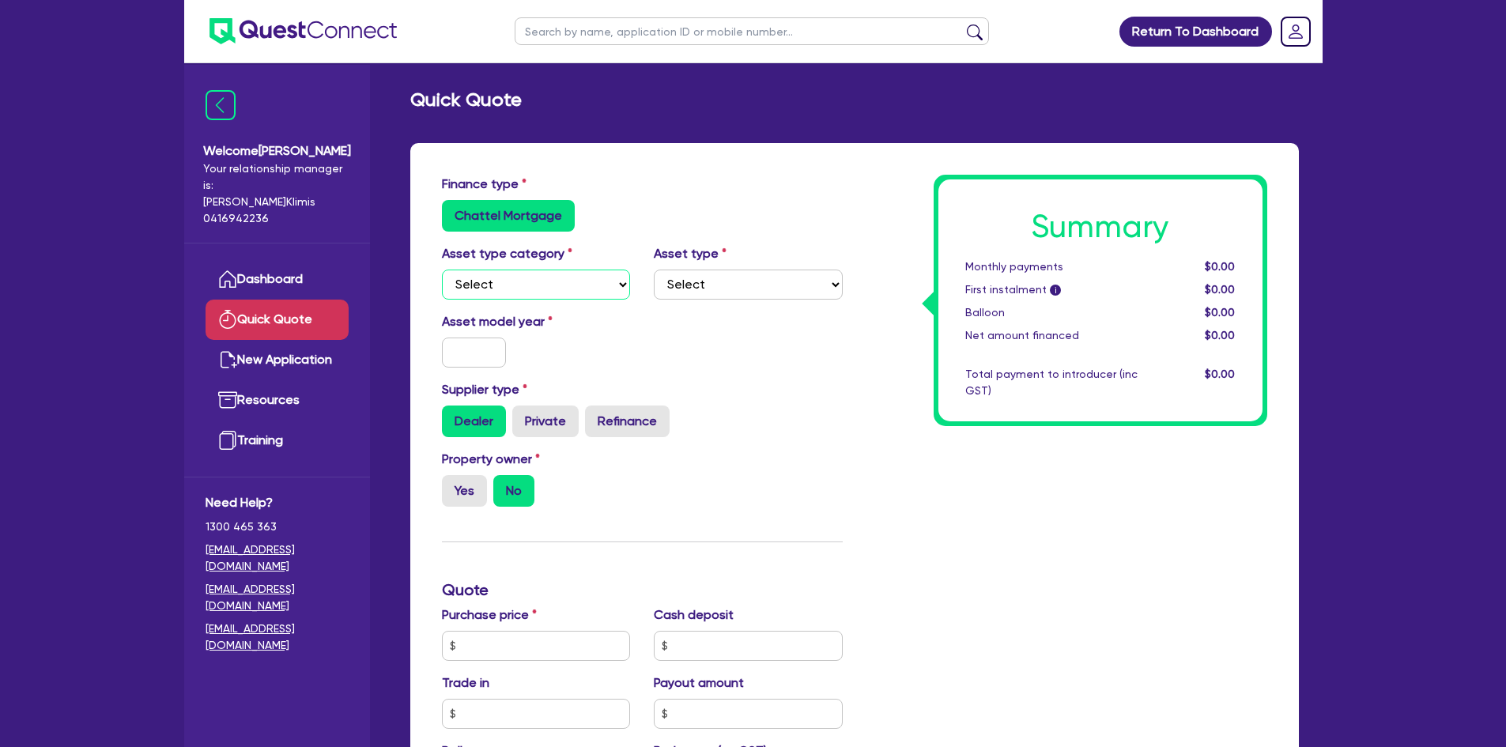
click at [607, 289] on select "Select Cars and light trucks Primary assets Secondary assets Tertiary assets" at bounding box center [536, 285] width 189 height 30
select select "CARS_AND_LIGHT_TRUCKS"
click at [442, 270] on select "Select Cars and light trucks Primary assets Secondary assets Tertiary assets" at bounding box center [536, 285] width 189 height 30
click at [730, 287] on select "Select Passenger vehicles Vans and utes Light trucks up to 4.5 tonne" at bounding box center [748, 285] width 189 height 30
select select "PASSENGER_VEHICLES"
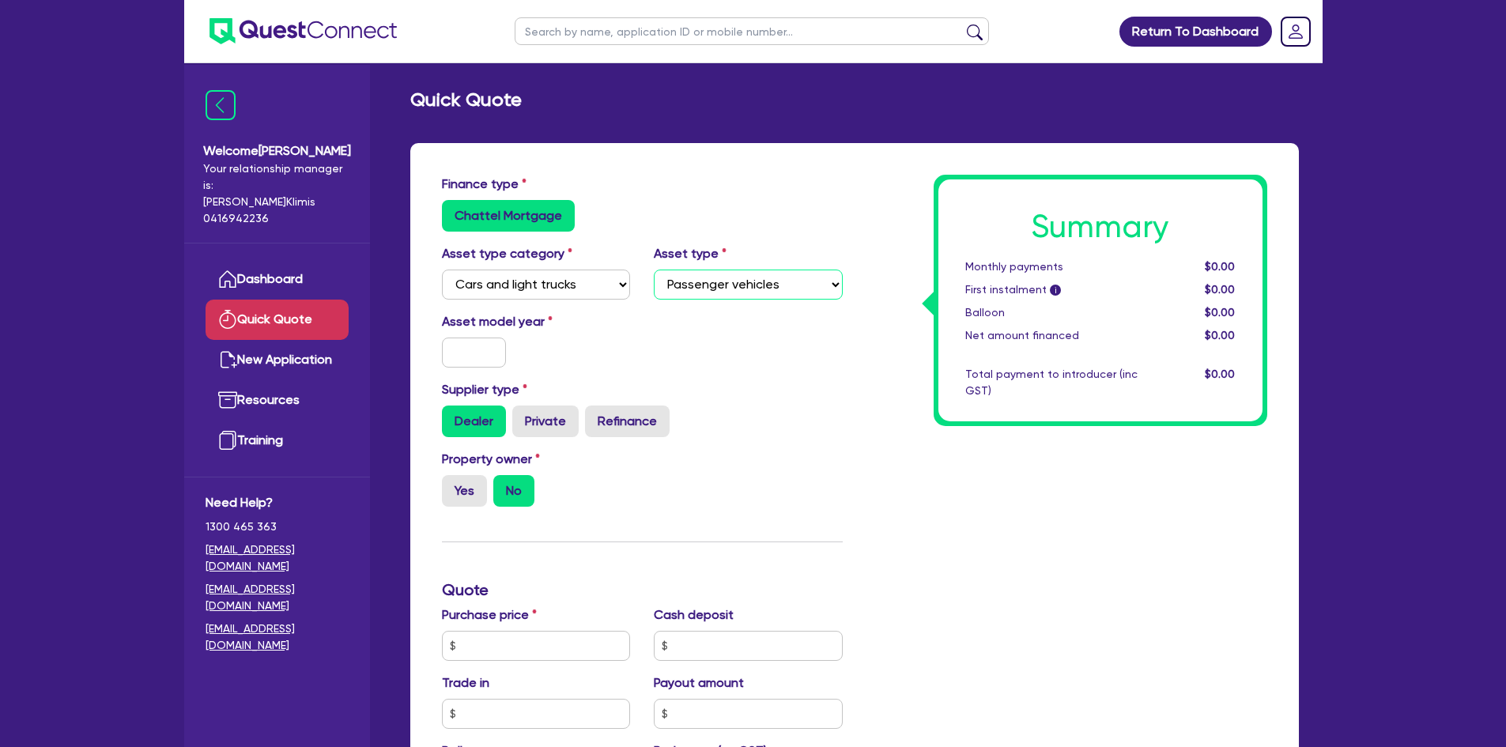
click at [654, 270] on select "Select Passenger vehicles Vans and utes Light trucks up to 4.5 tonne" at bounding box center [748, 285] width 189 height 30
click at [469, 360] on input "text" at bounding box center [474, 352] width 65 height 30
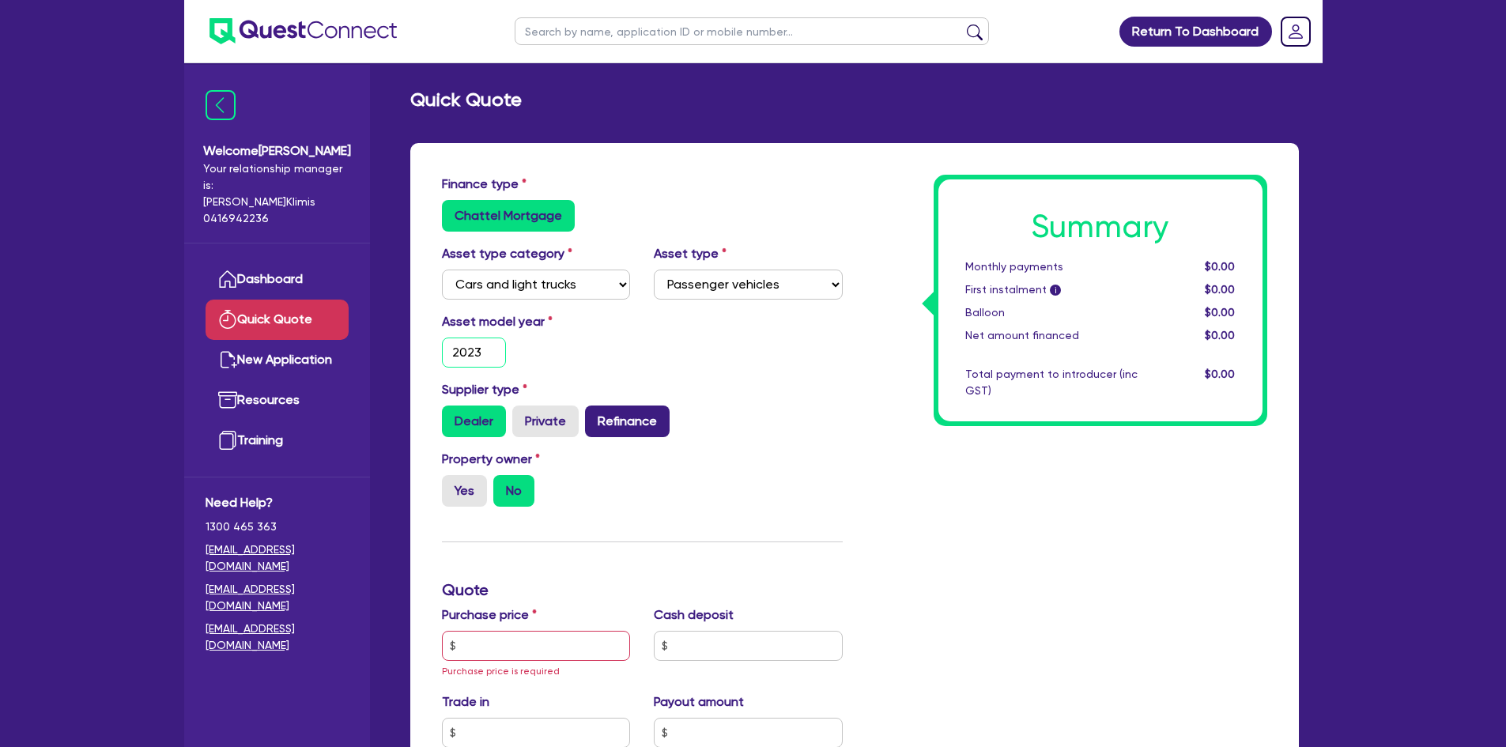
type input "2023"
click at [644, 416] on label "Refinance" at bounding box center [627, 421] width 85 height 32
click at [595, 416] on input "Refinance" at bounding box center [590, 410] width 10 height 10
radio input "true"
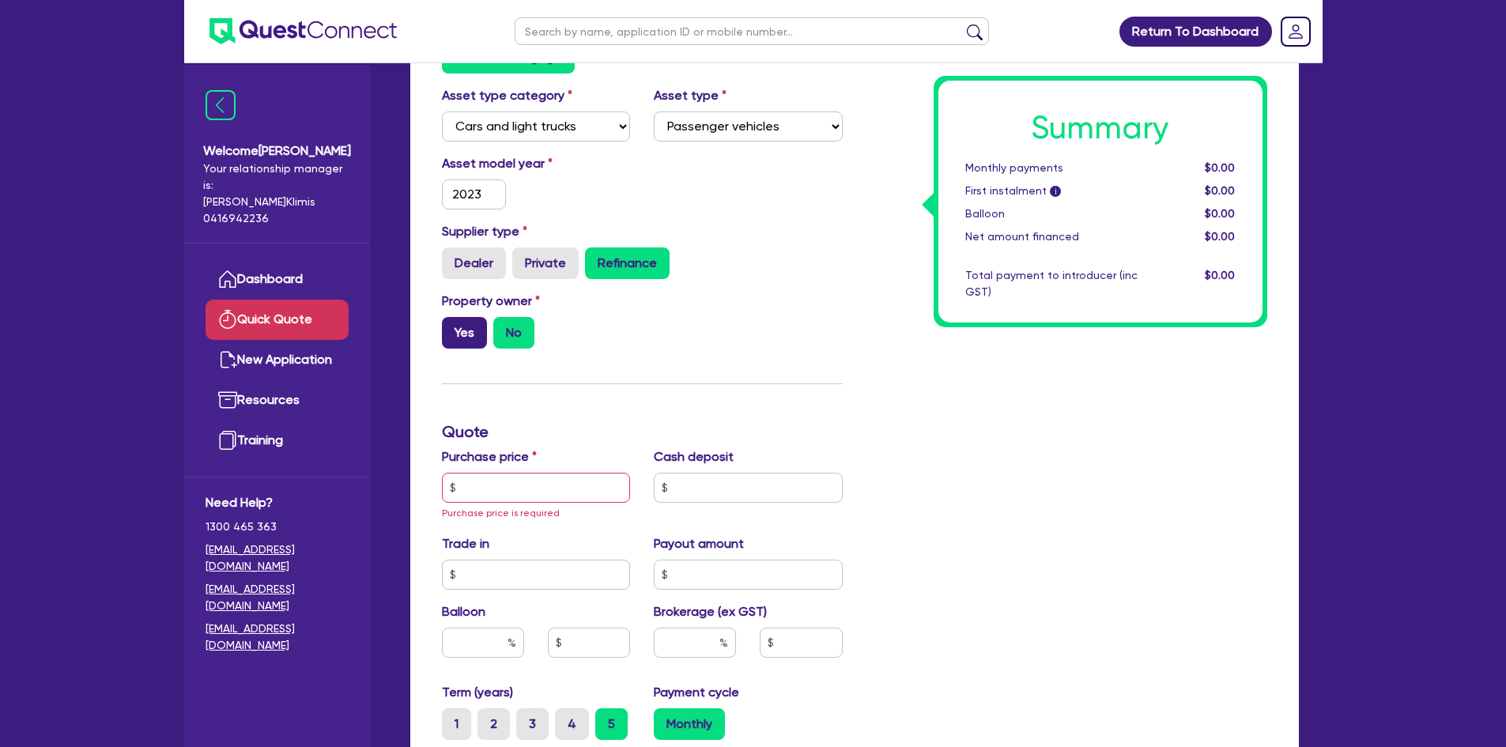
click at [466, 326] on label "Yes" at bounding box center [464, 333] width 45 height 32
click at [452, 326] on input "Yes" at bounding box center [447, 322] width 10 height 10
radio input "true"
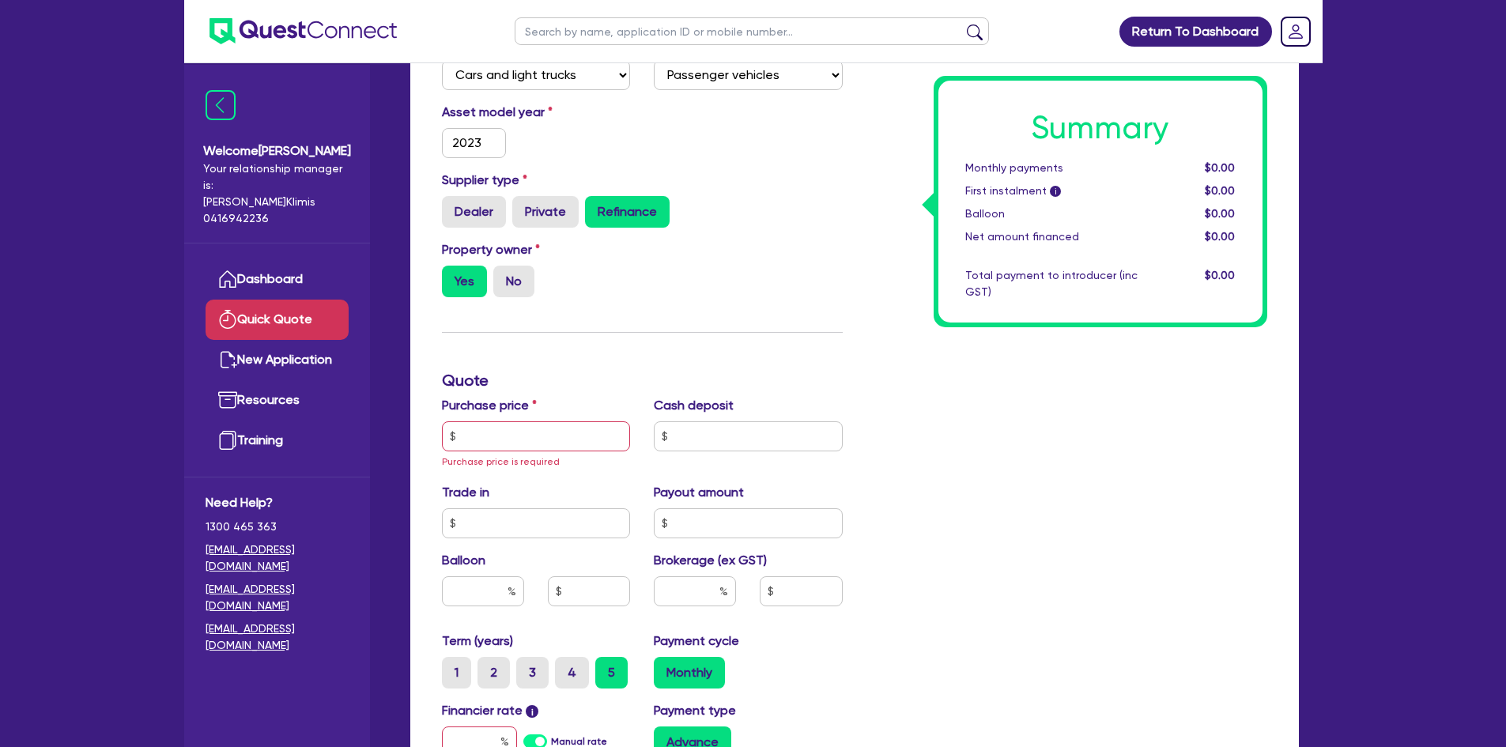
scroll to position [237, 0]
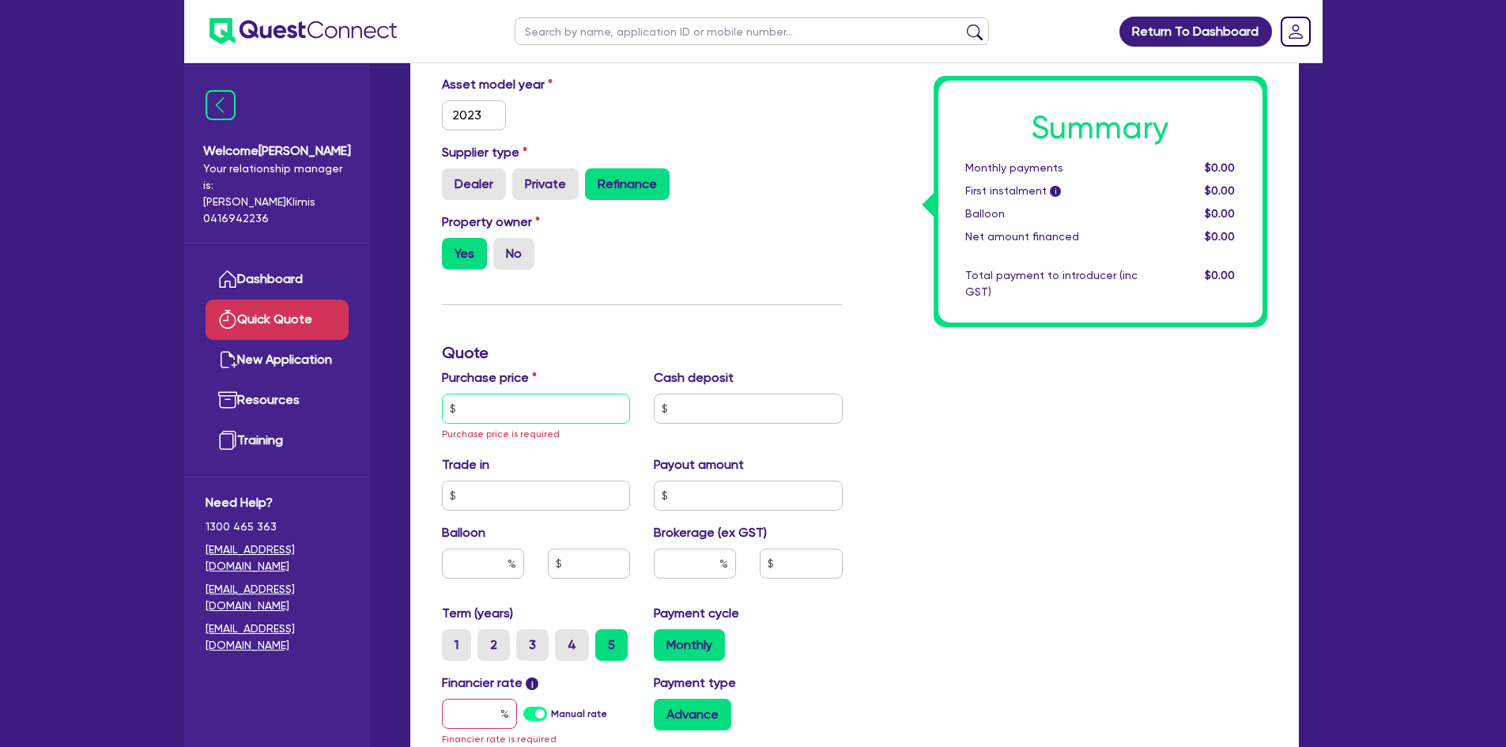
click at [548, 409] on input "text" at bounding box center [536, 409] width 189 height 30
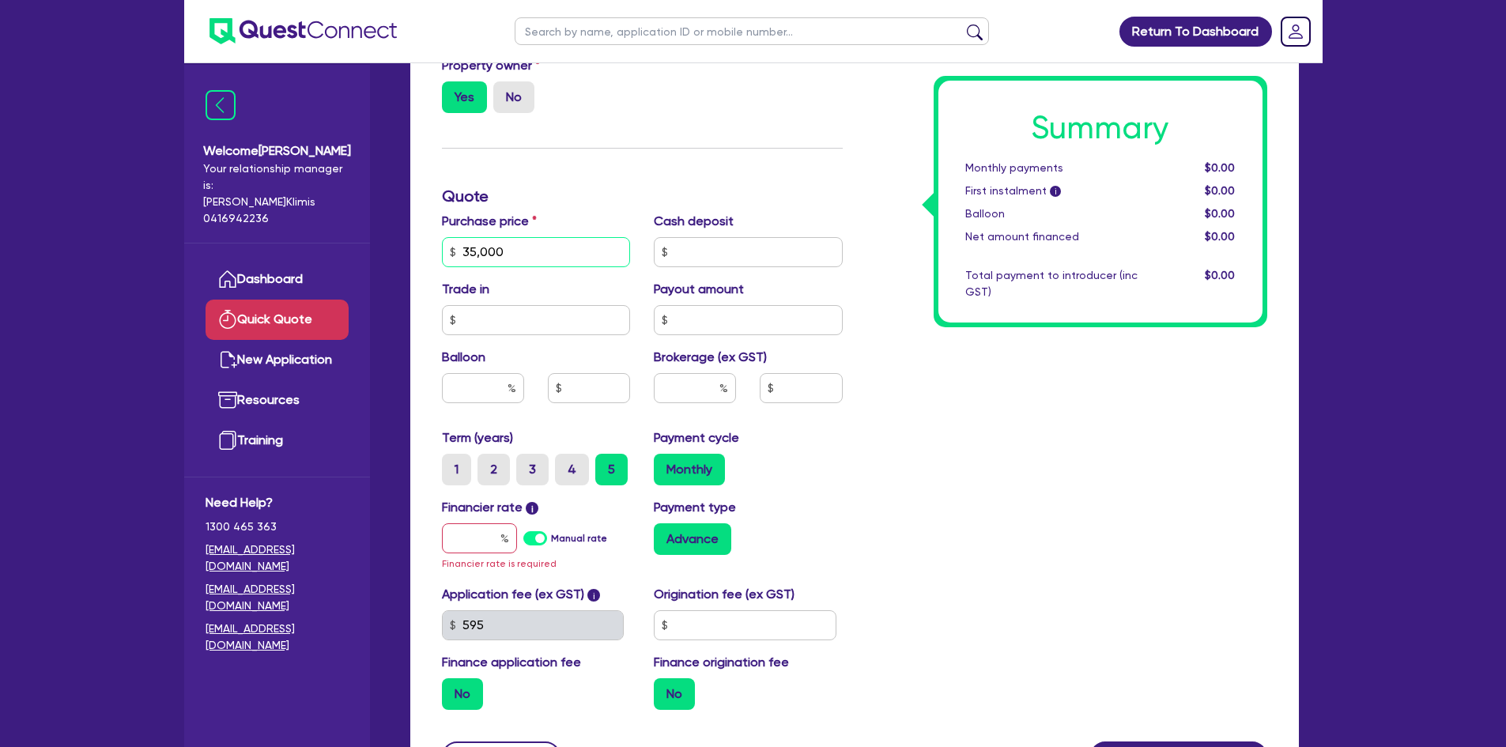
scroll to position [395, 0]
type input "35,000"
drag, startPoint x: 686, startPoint y: 390, endPoint x: 699, endPoint y: 381, distance: 15.8
click at [693, 385] on input "text" at bounding box center [695, 386] width 82 height 30
type input "13"
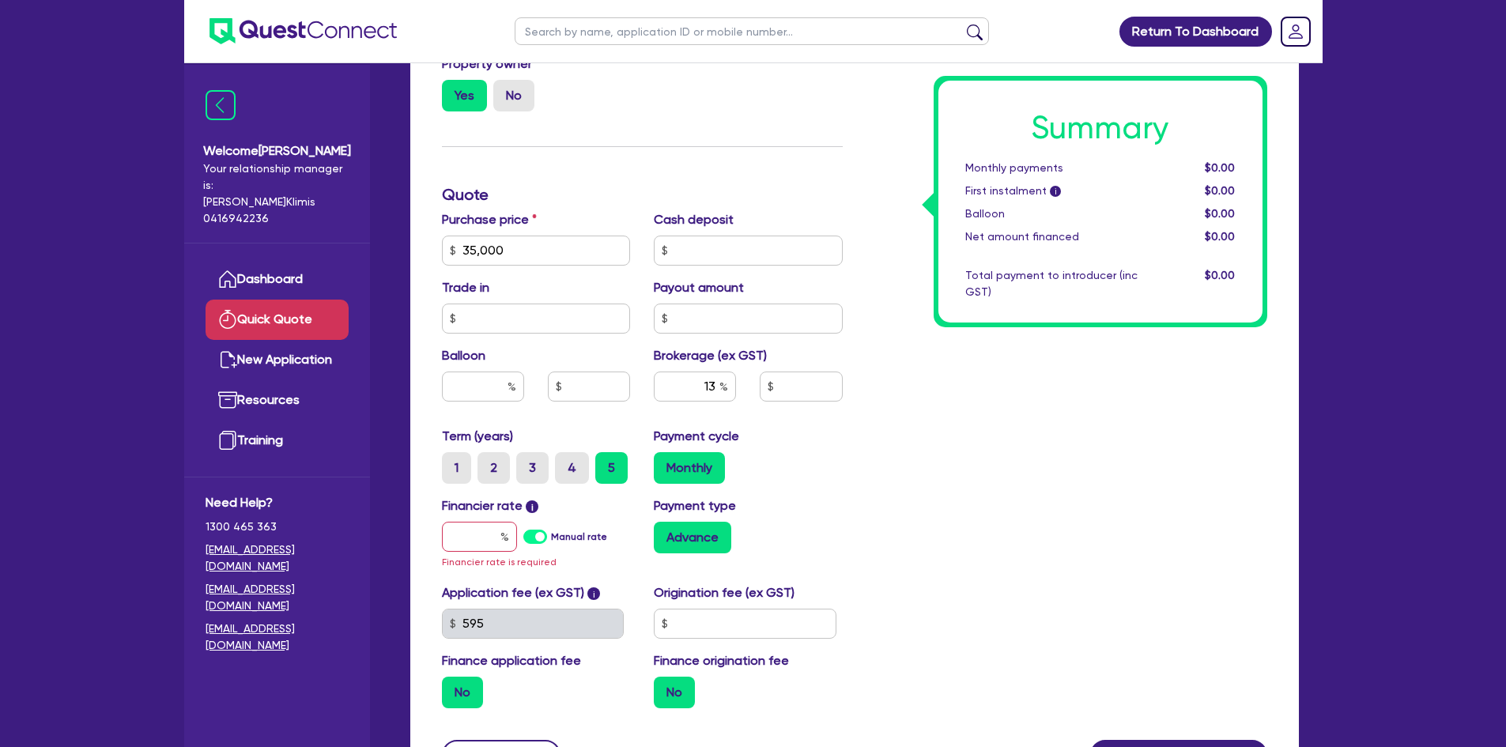
click at [868, 452] on div "Summary Monthly payments $0.00 First instalment i $0.00 Balloon $0.00 Net amoun…" at bounding box center [1066, 249] width 424 height 941
click at [492, 535] on input "text" at bounding box center [479, 537] width 75 height 30
type input "1"
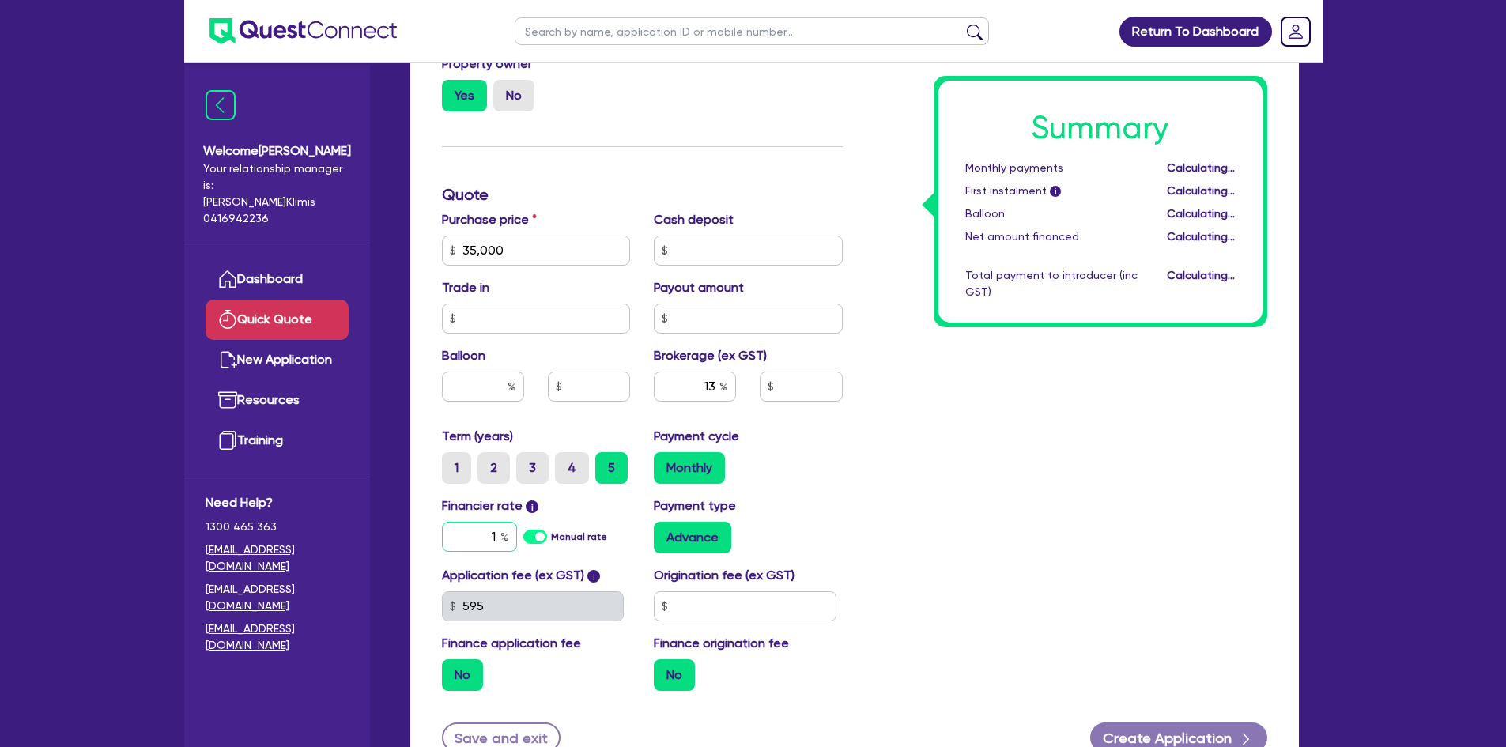
type input "4,550"
type input "17.95"
type input "4,550"
click at [960, 477] on div "Summary Monthly payments Calculating... First instalment i Calculating... Ballo…" at bounding box center [1066, 241] width 424 height 924
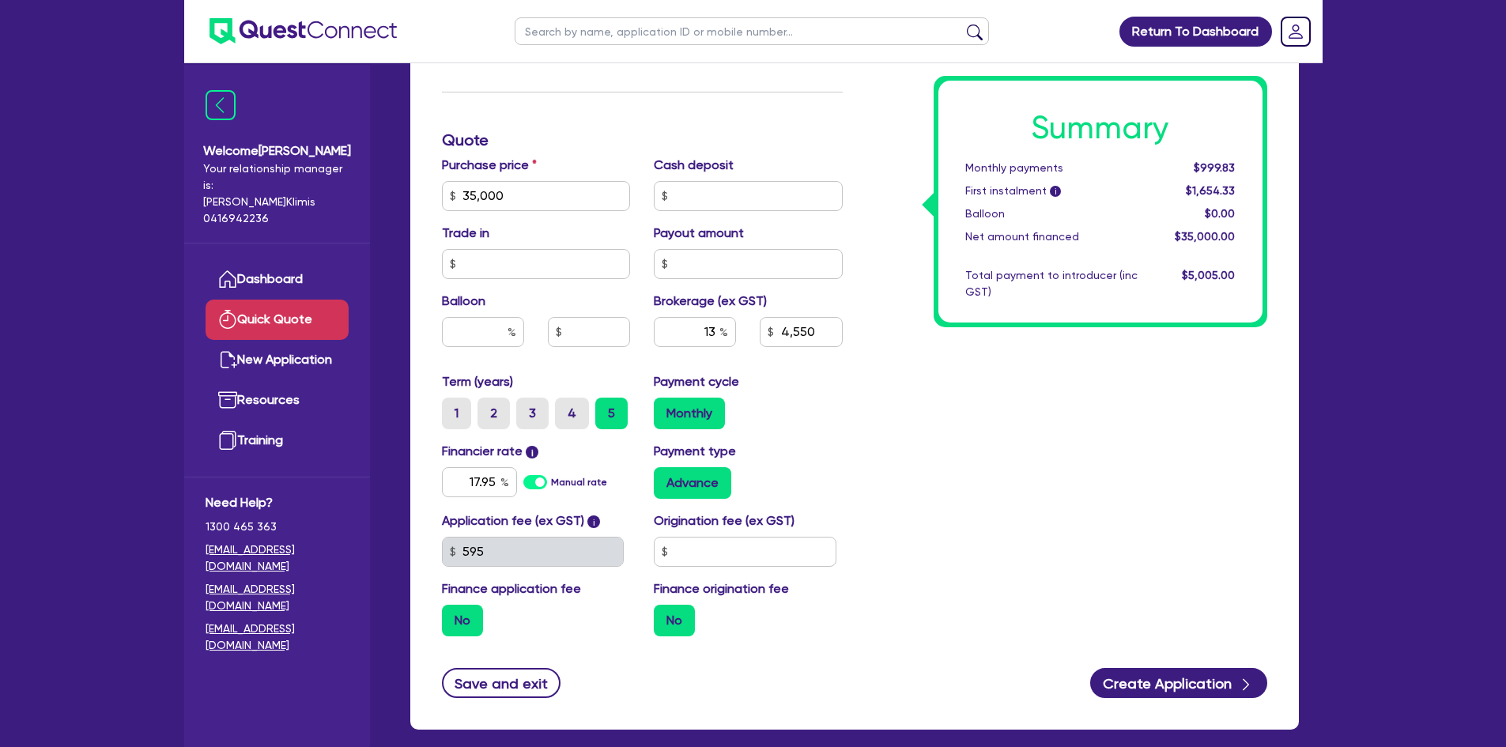
scroll to position [474, 0]
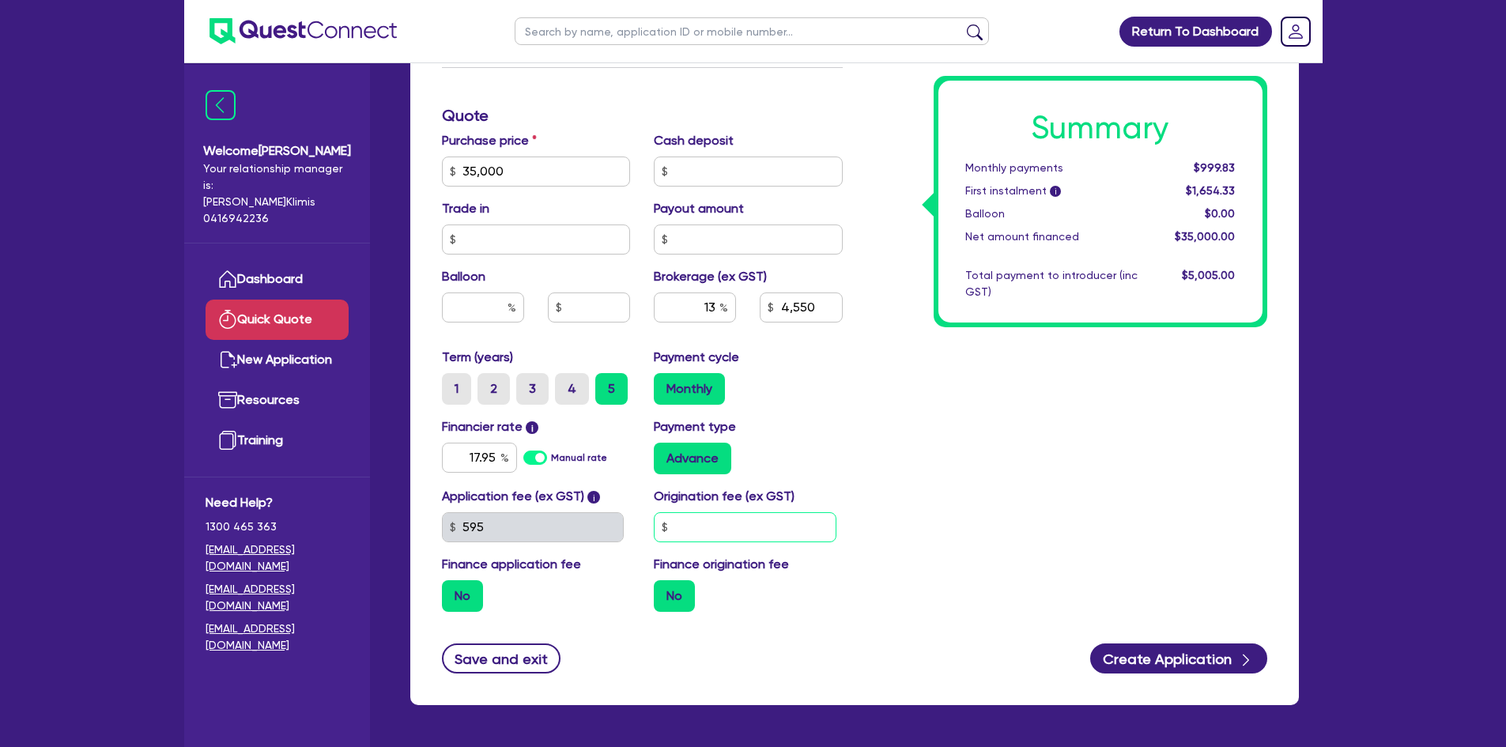
click at [702, 515] on input "text" at bounding box center [745, 527] width 183 height 30
type input "990"
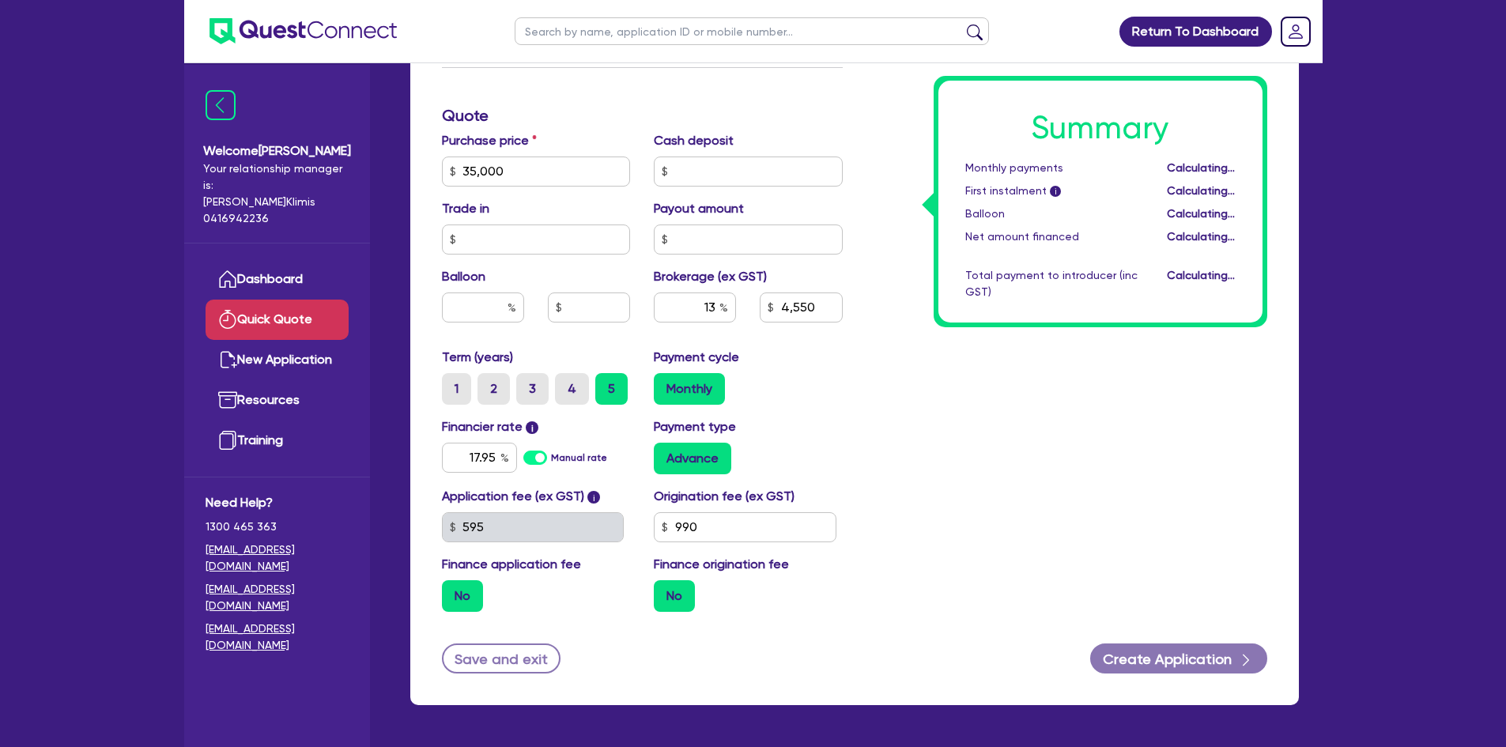
type input "4,550"
click at [854, 442] on div "Summary Monthly payments Calculating... First instalment i Calculating... Ballo…" at bounding box center [1066, 162] width 424 height 924
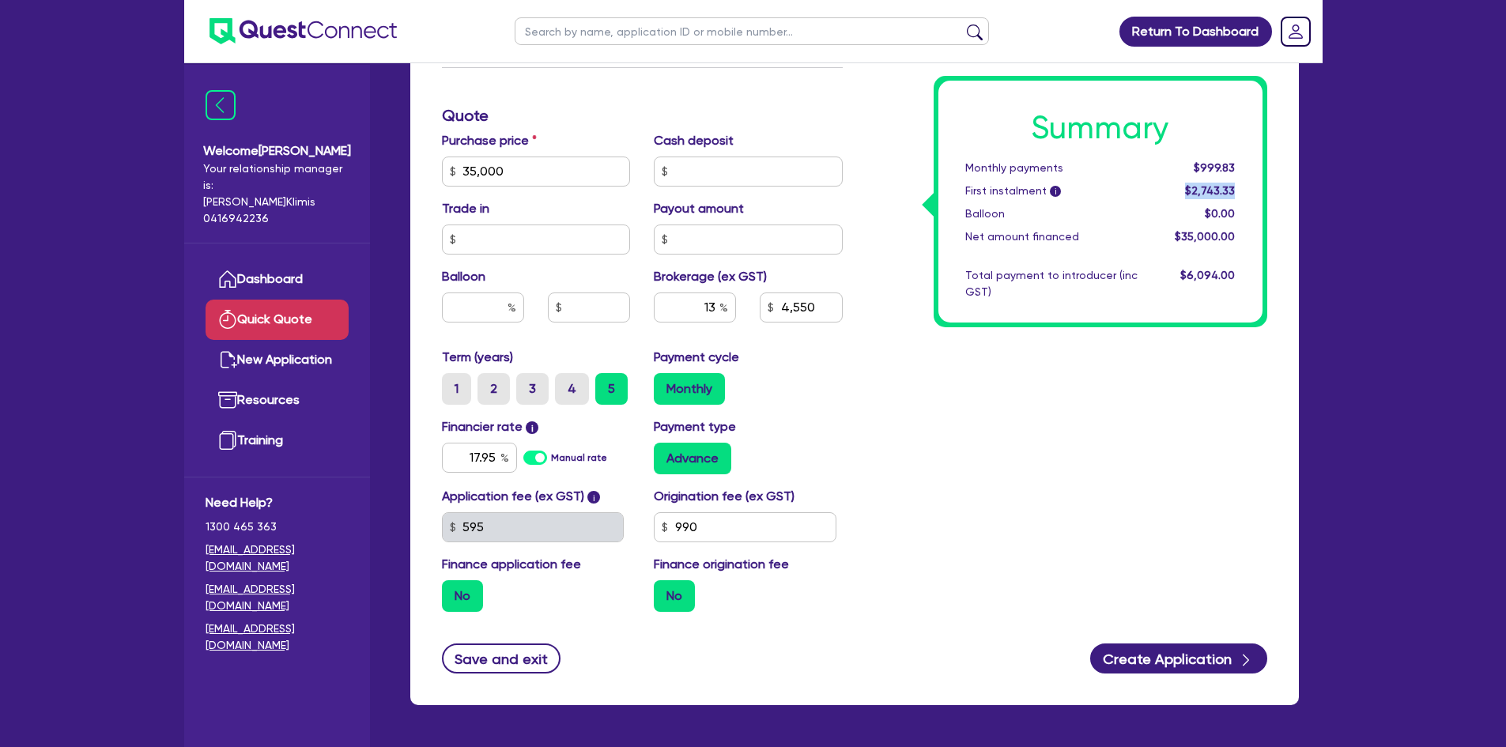
drag, startPoint x: 1191, startPoint y: 190, endPoint x: 1243, endPoint y: 181, distance: 52.9
click at [1243, 181] on div "Summary Monthly payments $999.83 First instalment i $2,743.33 Balloon $0.00 Net…" at bounding box center [1100, 202] width 324 height 242
click at [1314, 360] on div "Quick Quote Finance type Chattel Mortgage Asset type category Select Cars and l…" at bounding box center [854, 169] width 936 height 1110
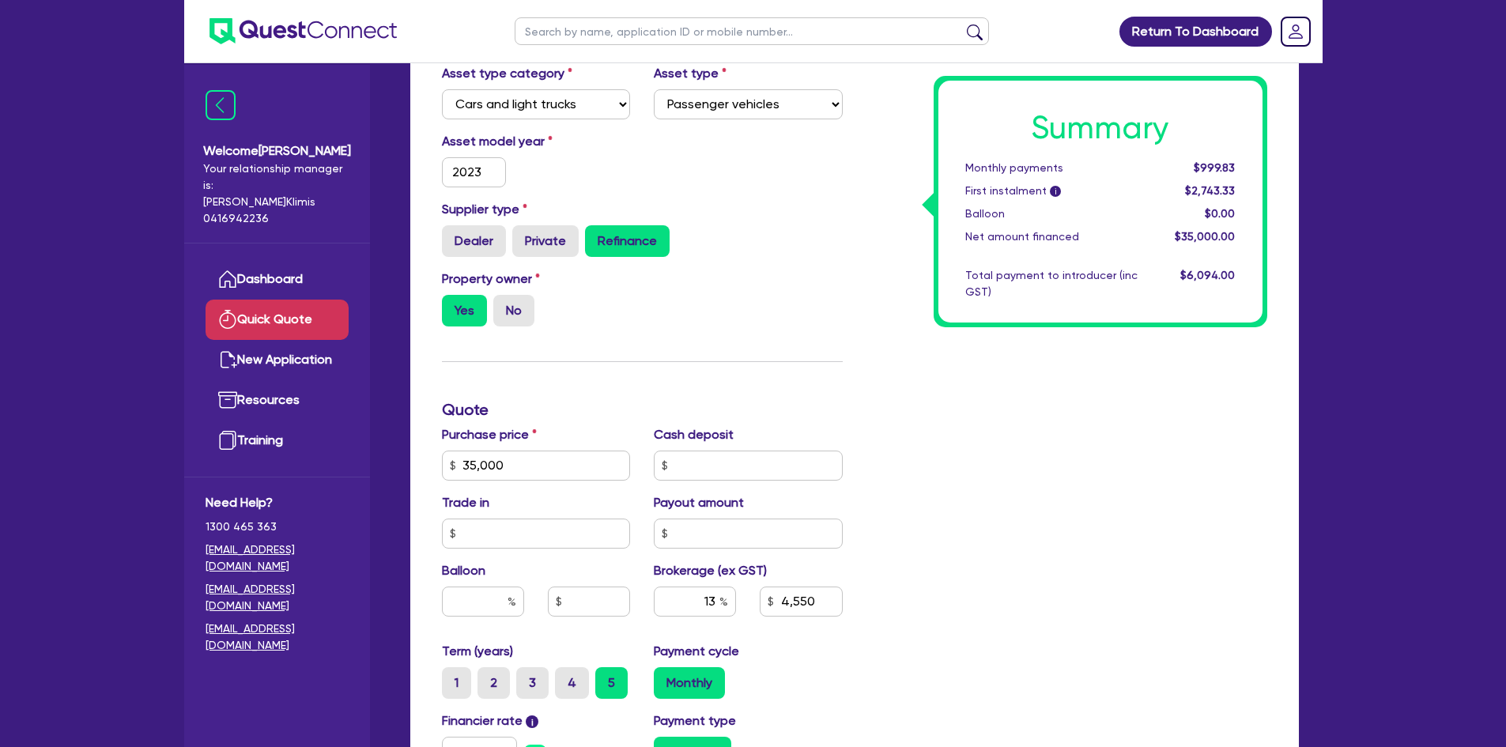
scroll to position [0, 0]
